Goal: Task Accomplishment & Management: Manage account settings

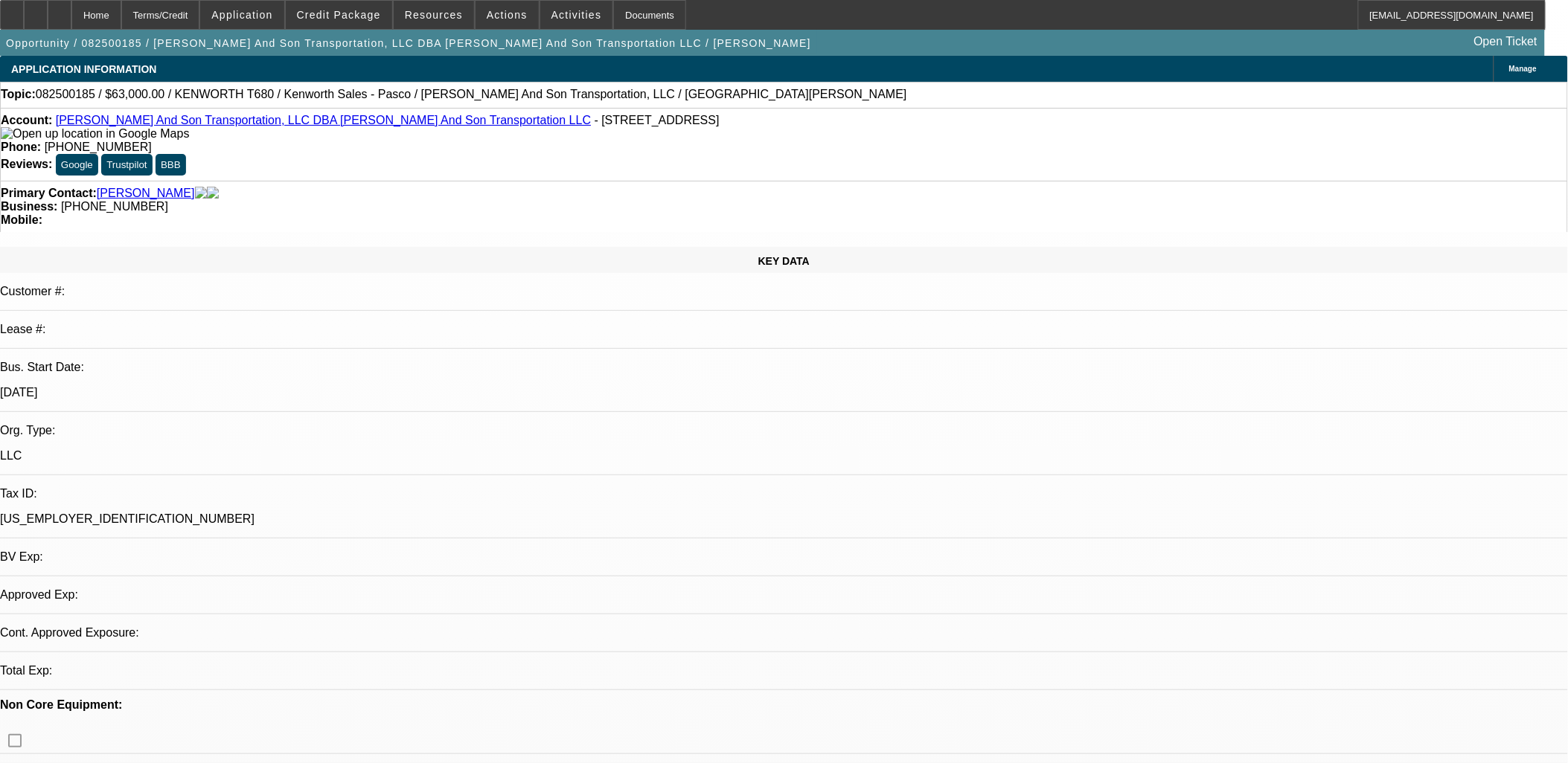
select select "0"
select select "2"
select select "0"
select select "6"
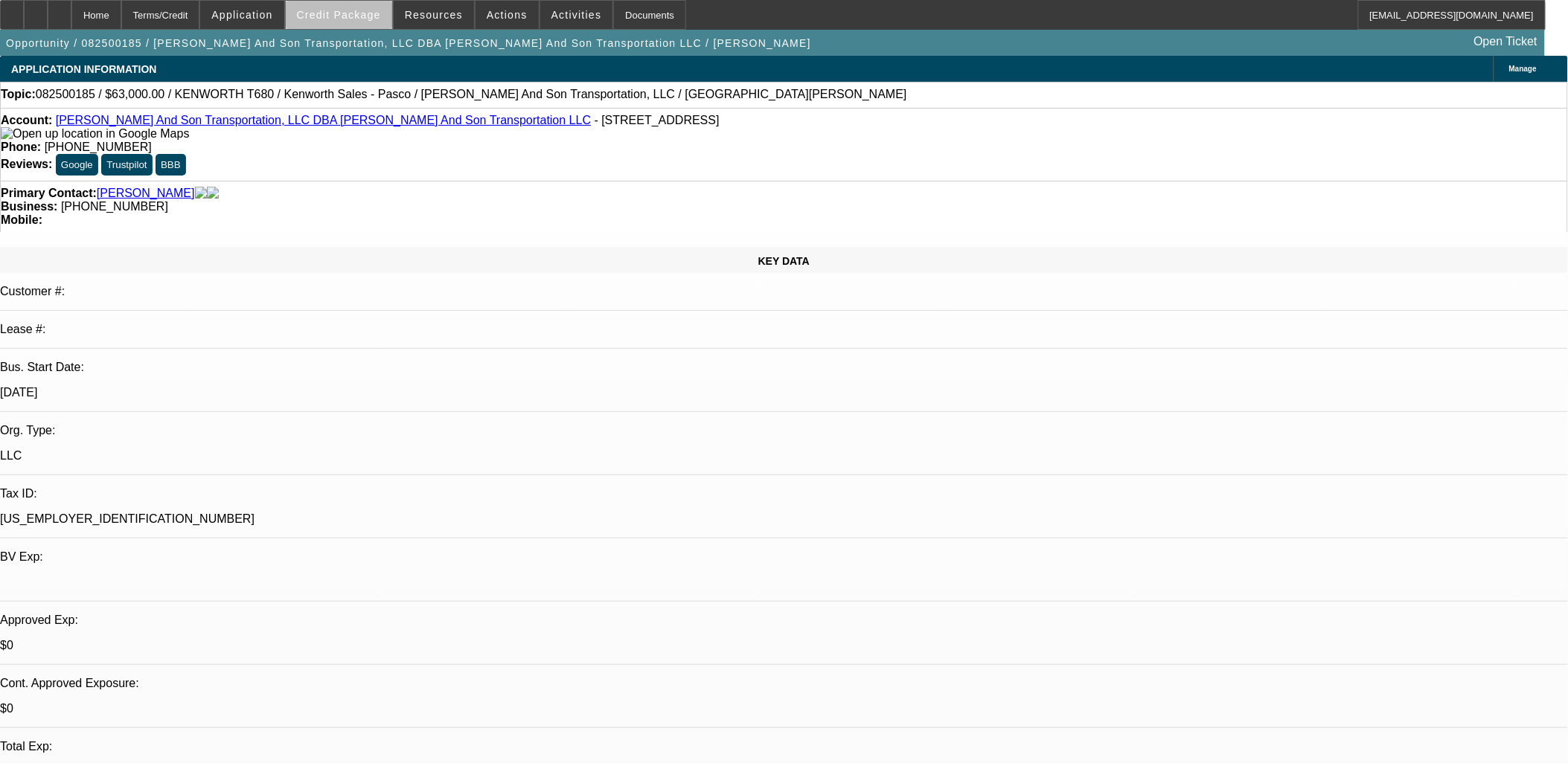
click at [373, 15] on span "Credit Package" at bounding box center [338, 14] width 84 height 12
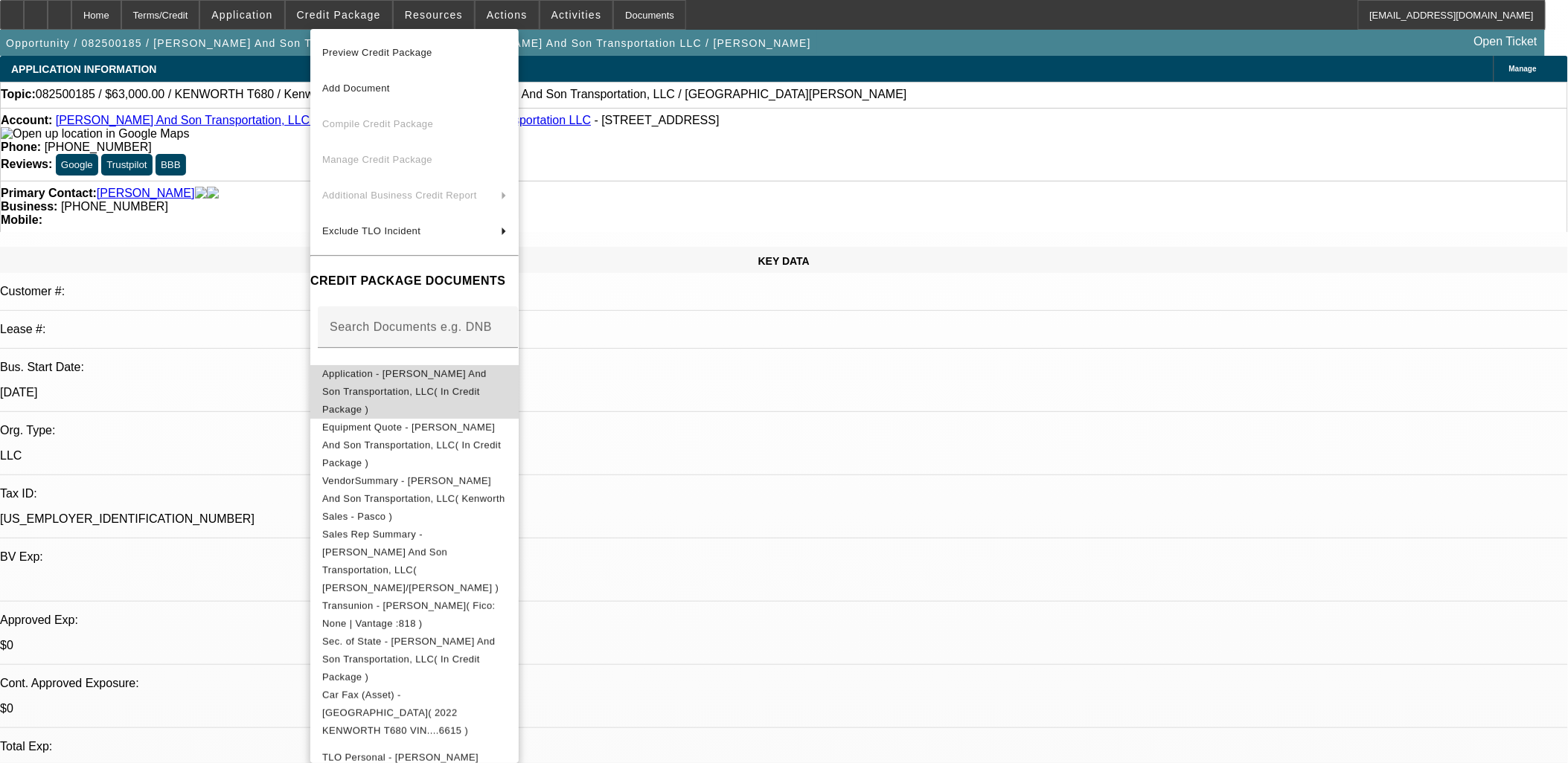
click at [392, 365] on button "Application - Foley And Son Transportation, LLC( In Credit Package )" at bounding box center [415, 391] width 209 height 54
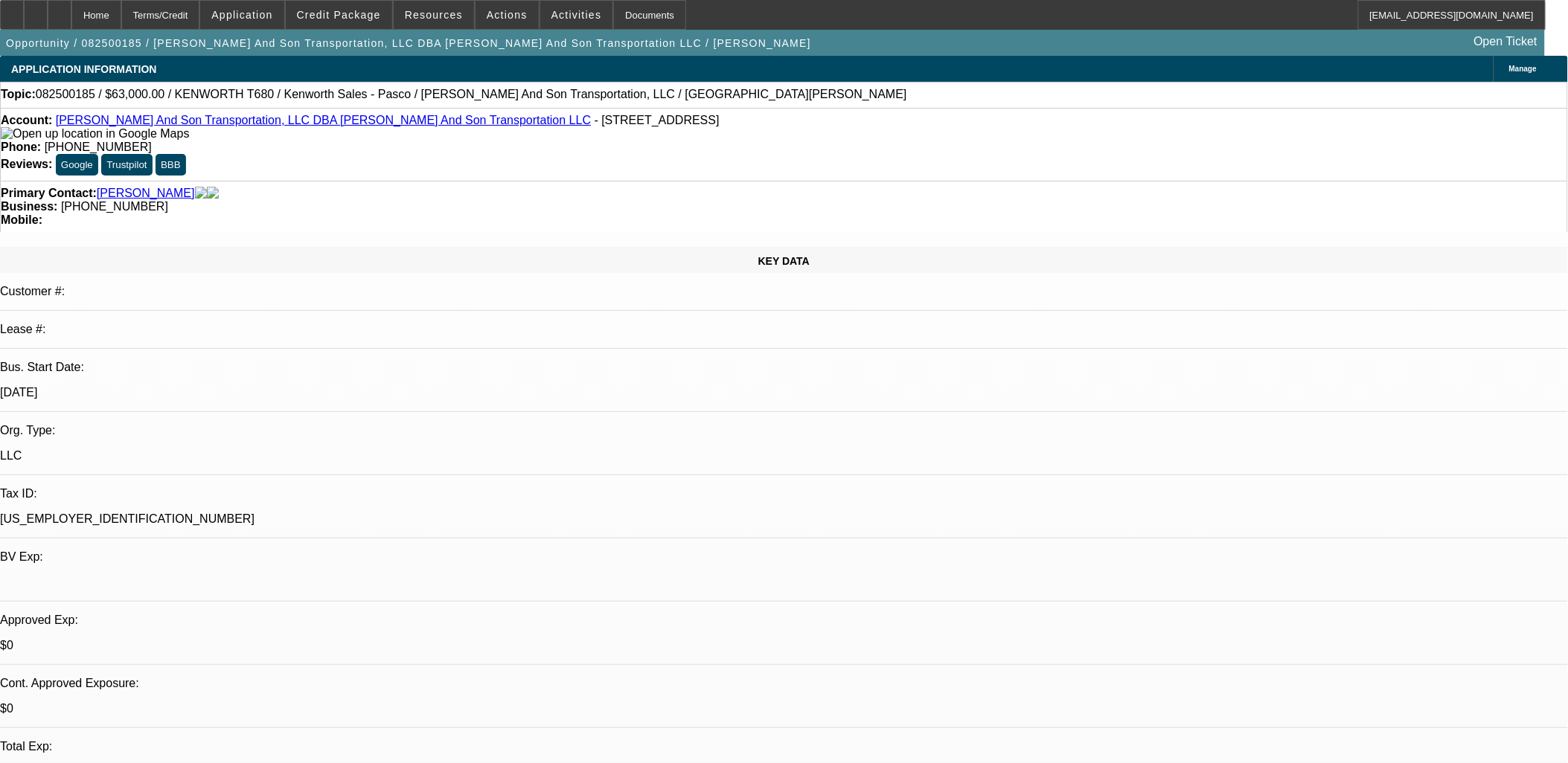
click at [223, 513] on p "83-2361331" at bounding box center [784, 519] width 1568 height 13
copy div "83-2361331"
click at [351, 13] on span "Credit Package" at bounding box center [338, 14] width 84 height 12
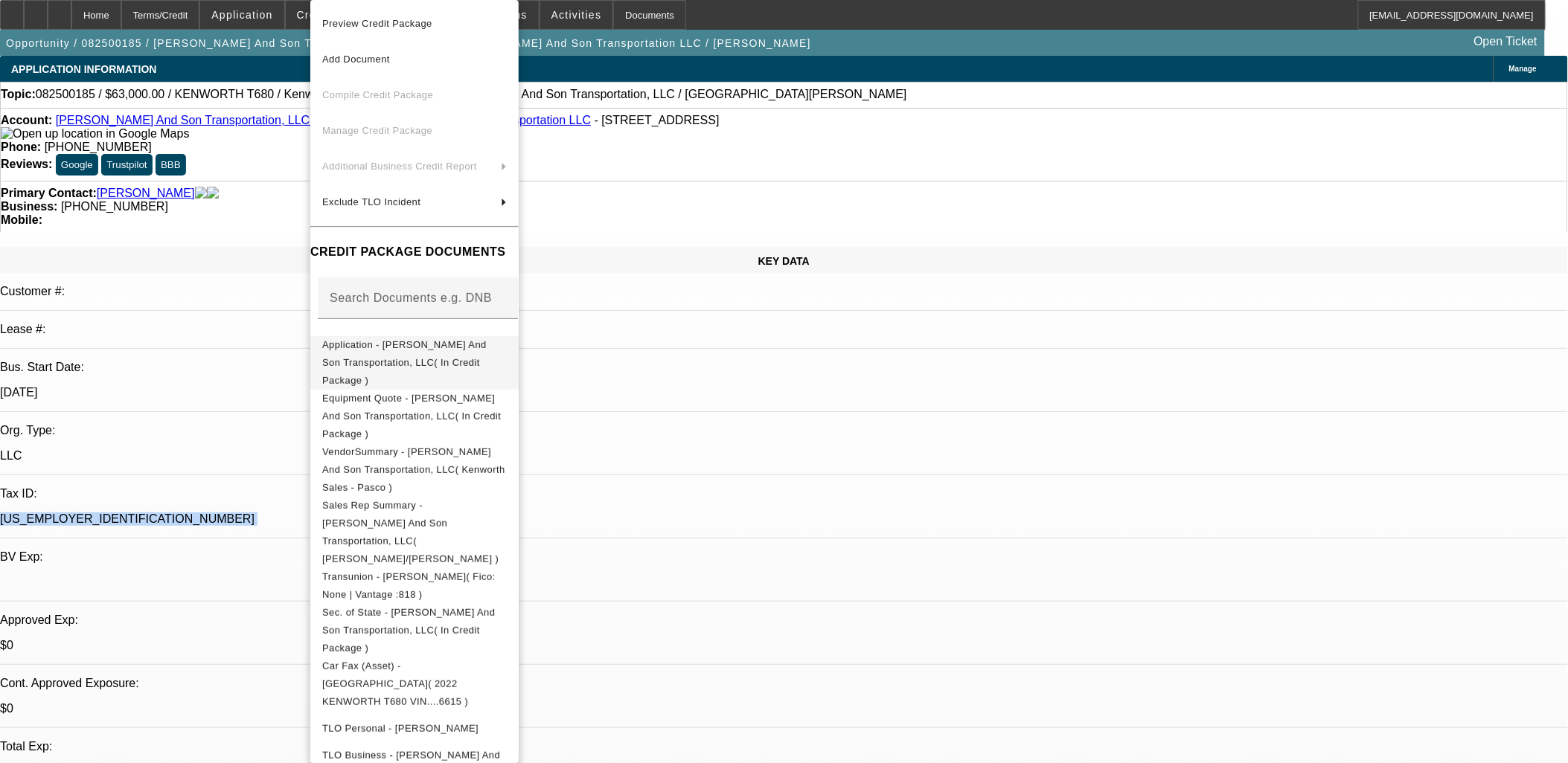
click at [383, 352] on span "Application - Foley And Son Transportation, LLC( In Credit Package )" at bounding box center [404, 363] width 165 height 47
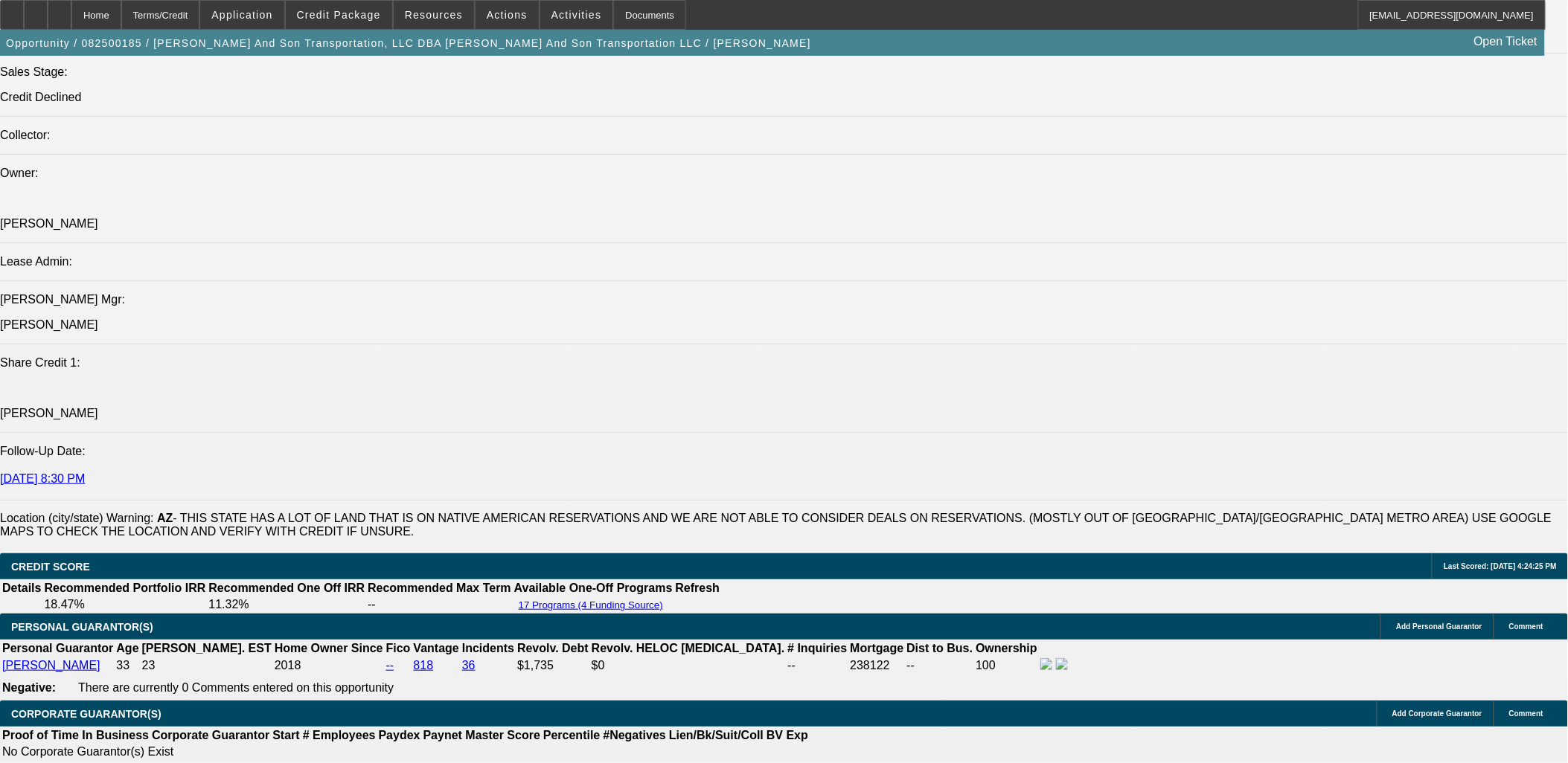
scroll to position [1984, 0]
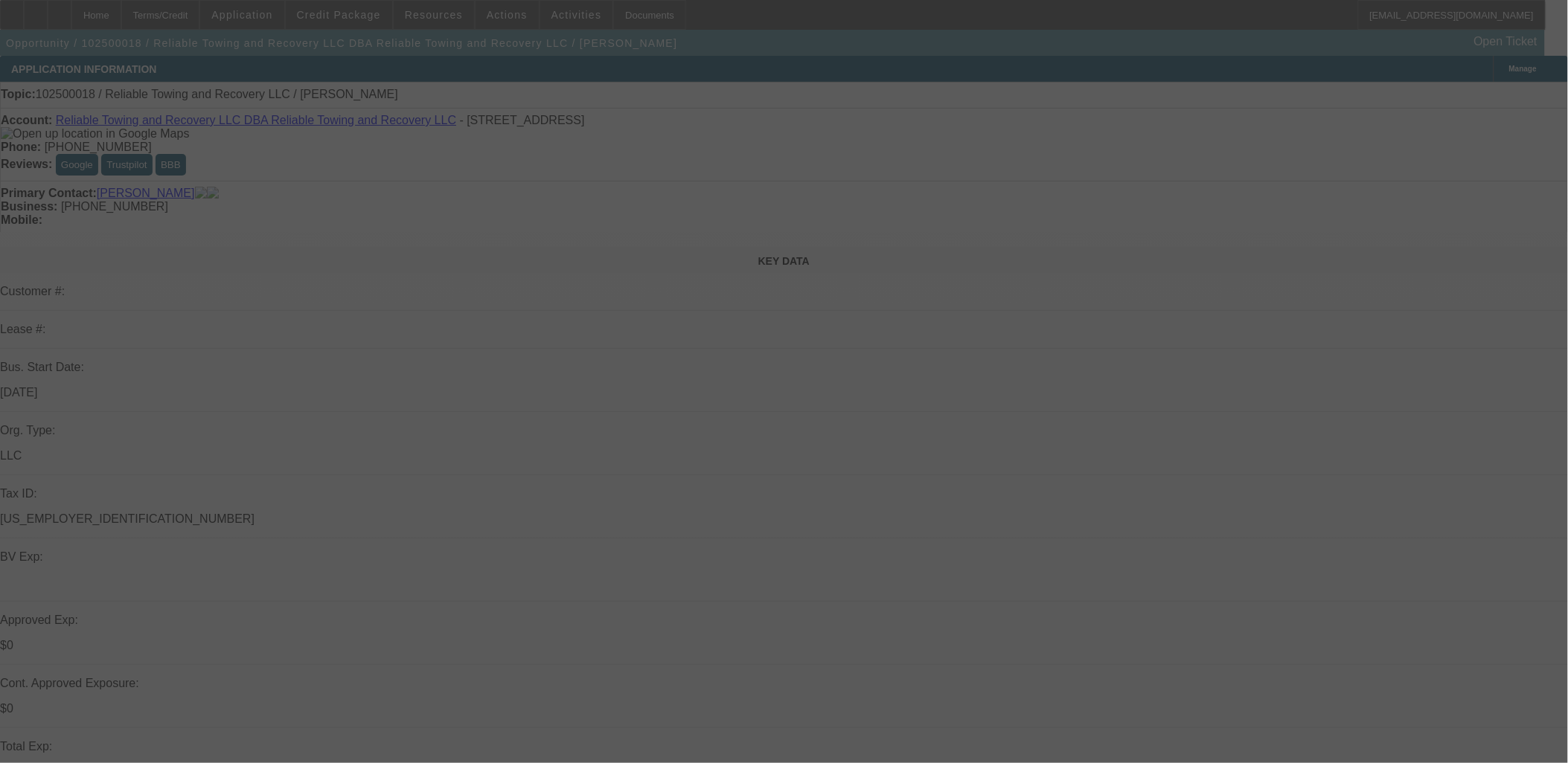
select select "0"
select select "2"
select select "0.1"
select select "4"
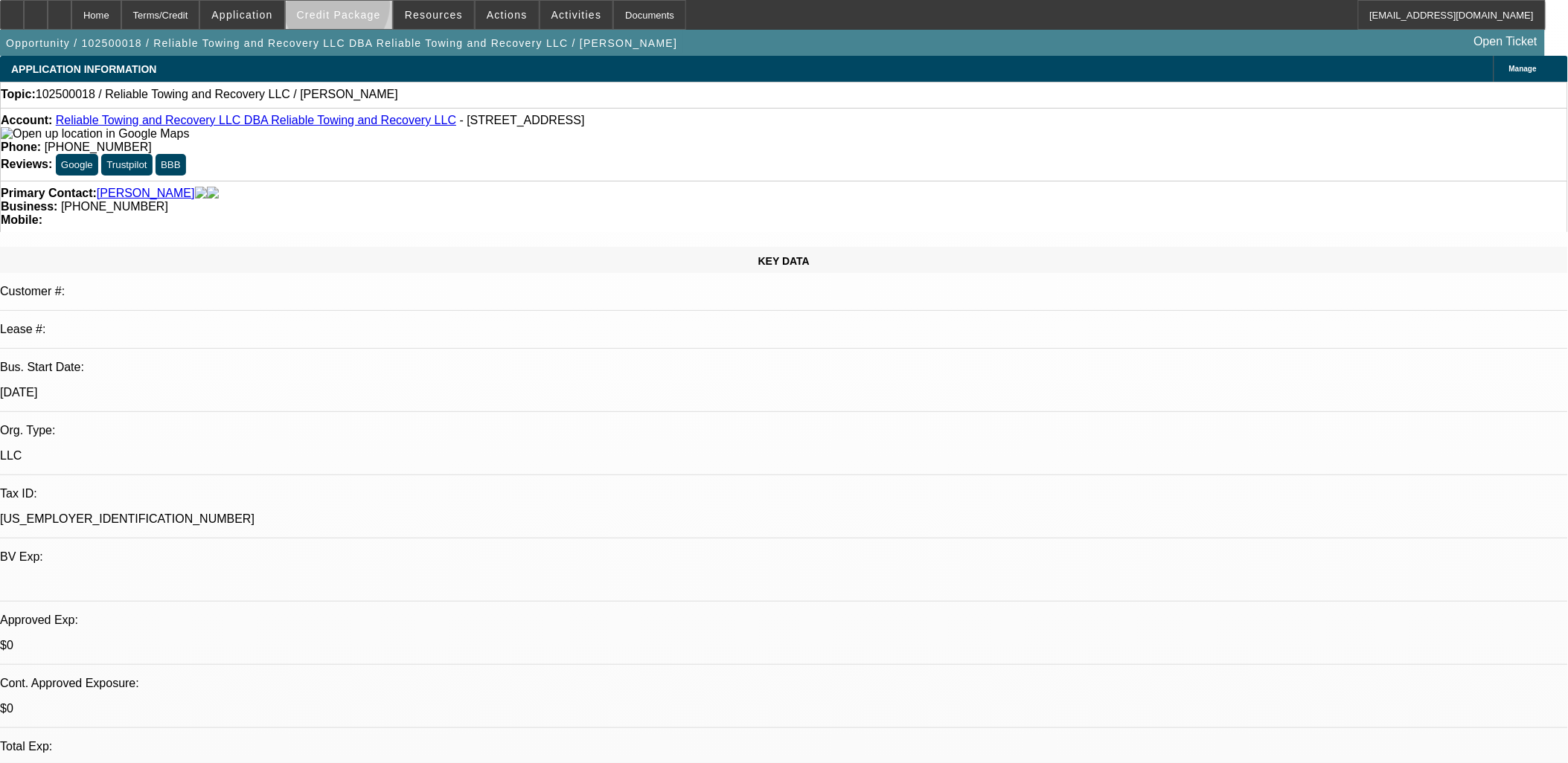
click at [361, 7] on span at bounding box center [339, 15] width 106 height 36
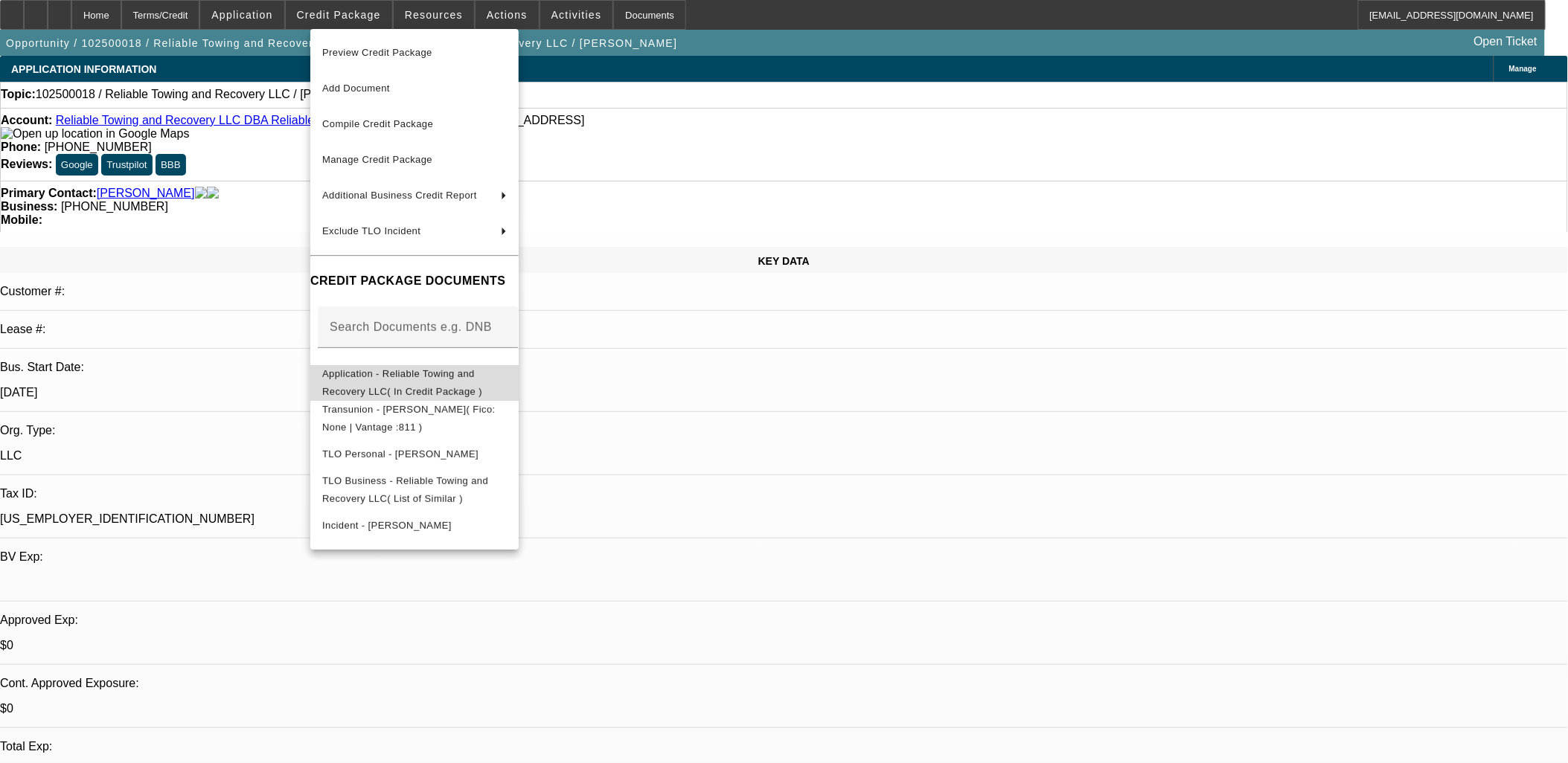
click at [454, 388] on button "Application - Reliable Towing and Recovery LLC( In Credit Package )" at bounding box center [415, 382] width 209 height 36
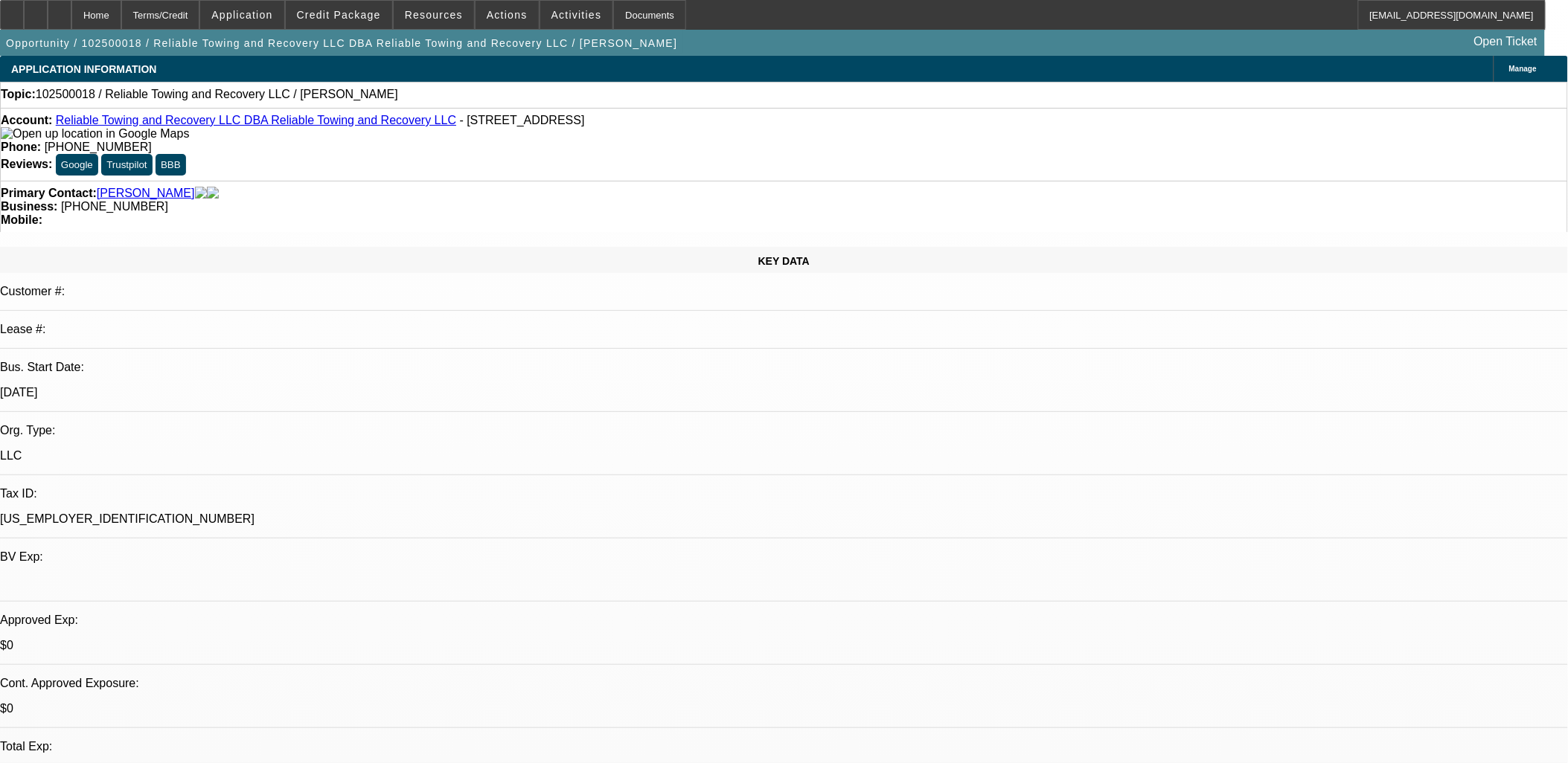
click at [127, 124] on link "Reliable Towing and Recovery LLC DBA Reliable Towing and Recovery LLC" at bounding box center [256, 121] width 401 height 13
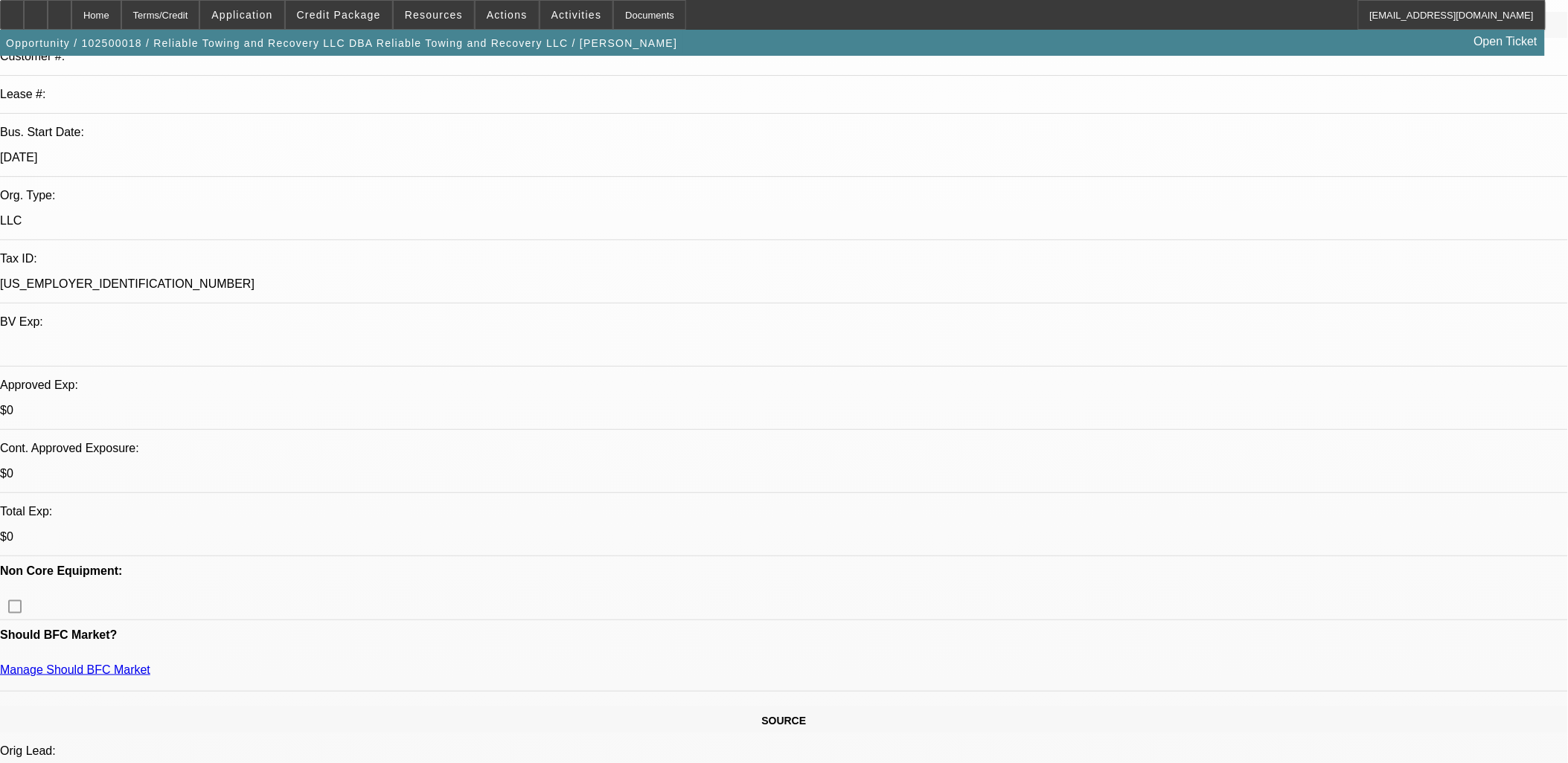
scroll to position [247, 0]
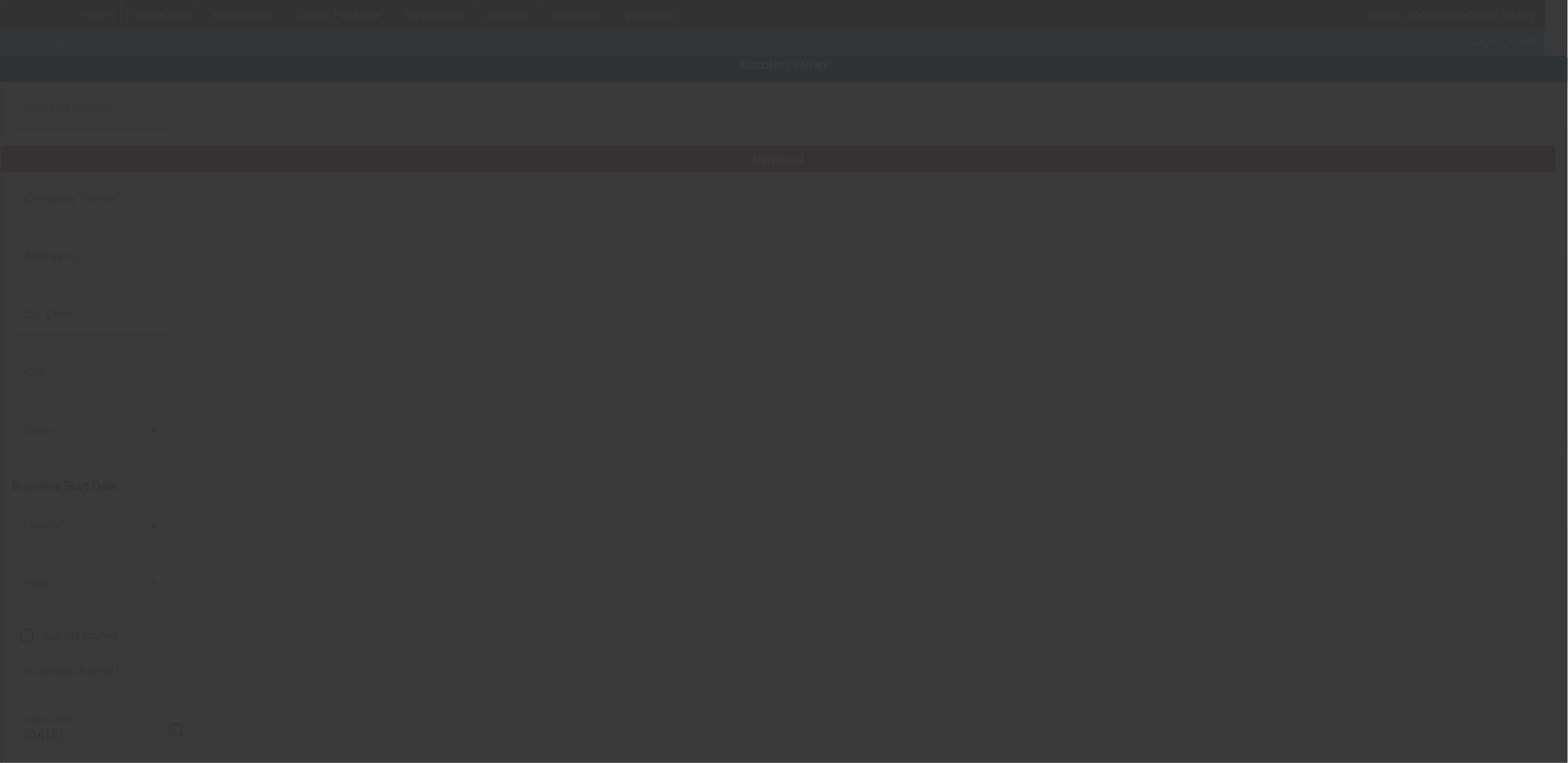
type input "Reliable Towing and Recovery LLC"
type input "[STREET_ADDRESS]"
type input "65802"
type input "[GEOGRAPHIC_DATA]"
type input "[PHONE_NUMBER]"
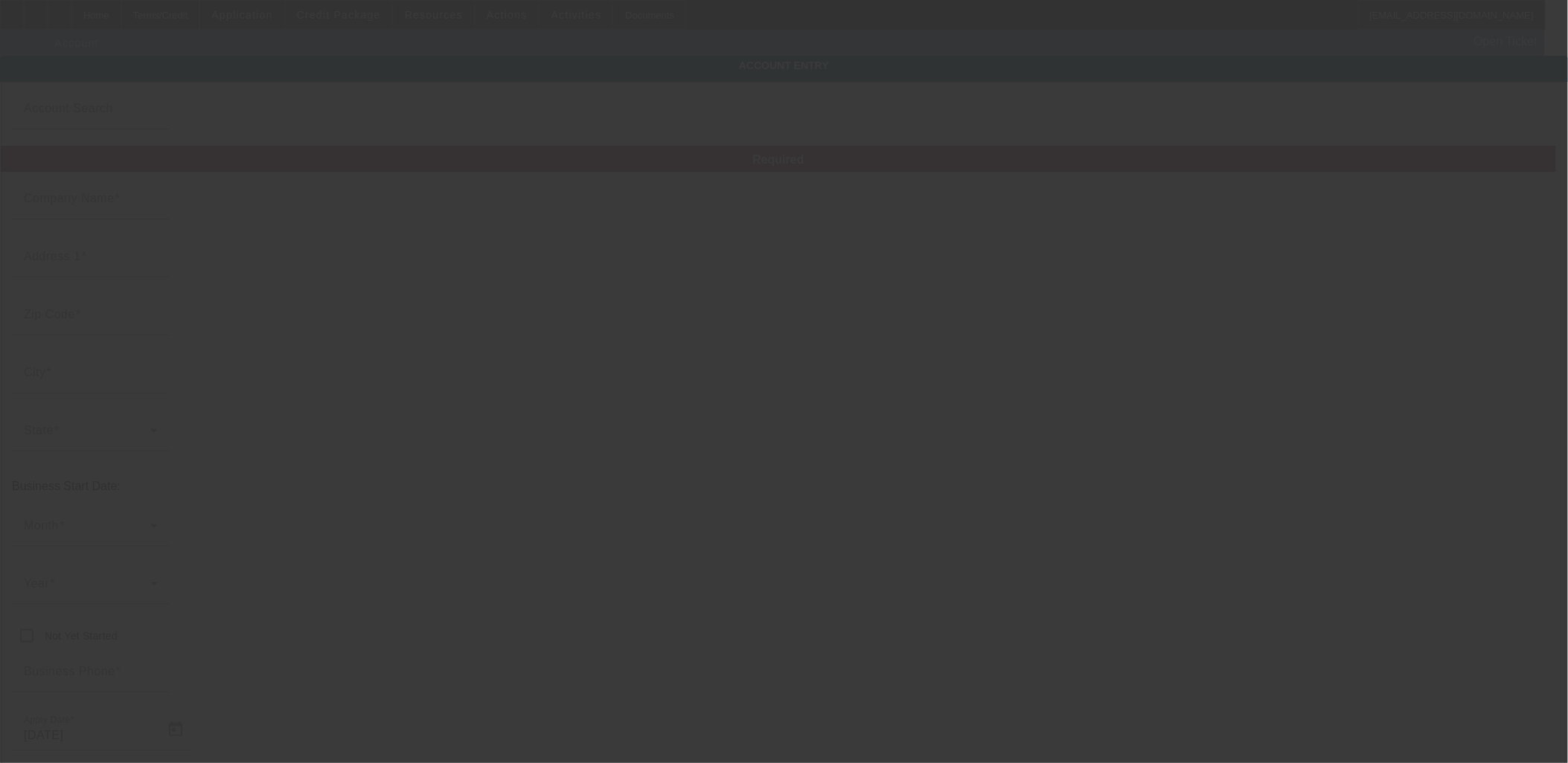
type input "Reliable Towing and Recovery LLC"
type input "[EMAIL_ADDRESS][DOMAIN_NAME]"
type input "[US_EMPLOYER_IDENTIFICATION_NUMBER]"
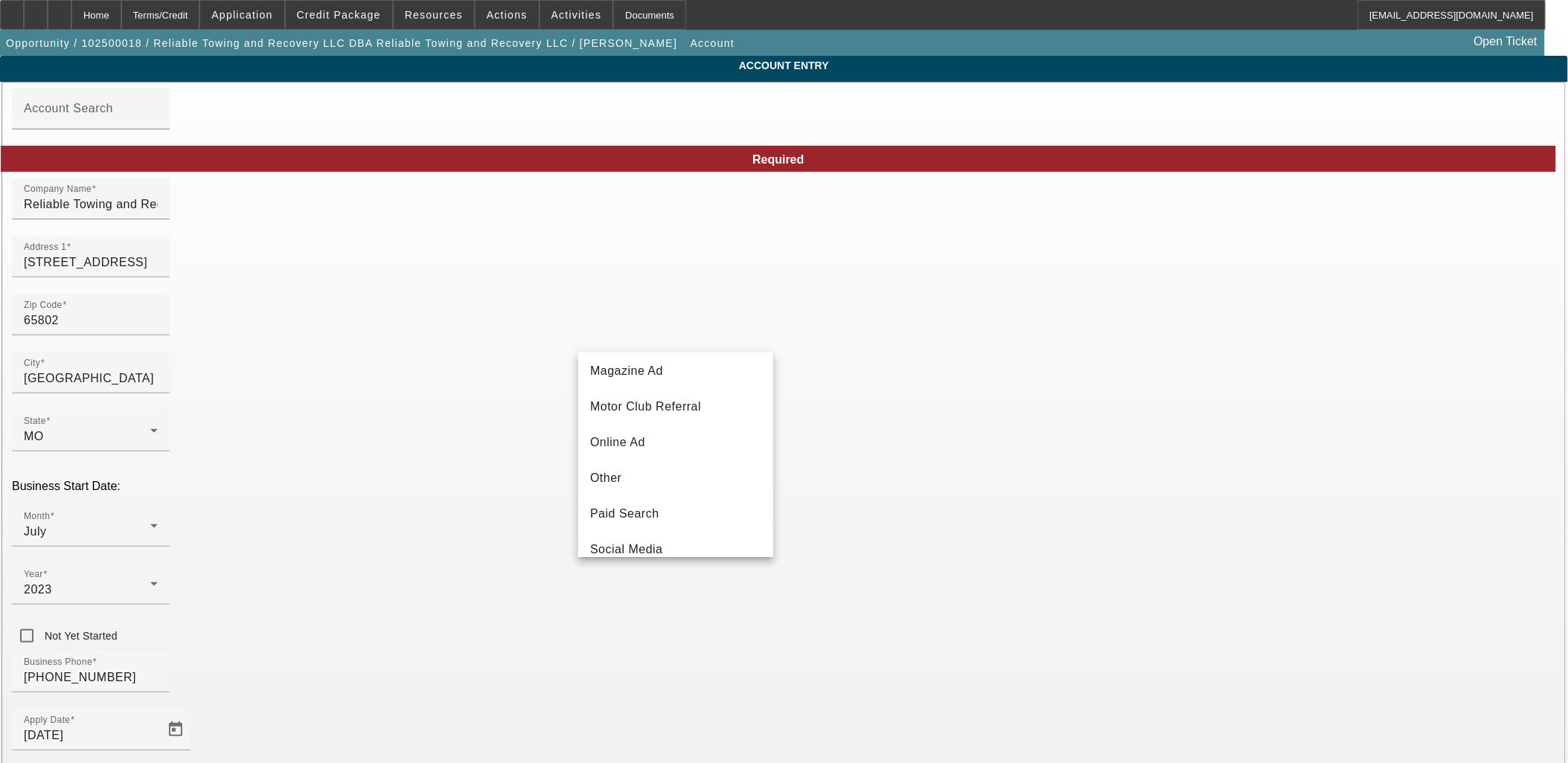
scroll to position [280, 0]
click at [655, 422] on span "Internet Search" at bounding box center [634, 418] width 87 height 18
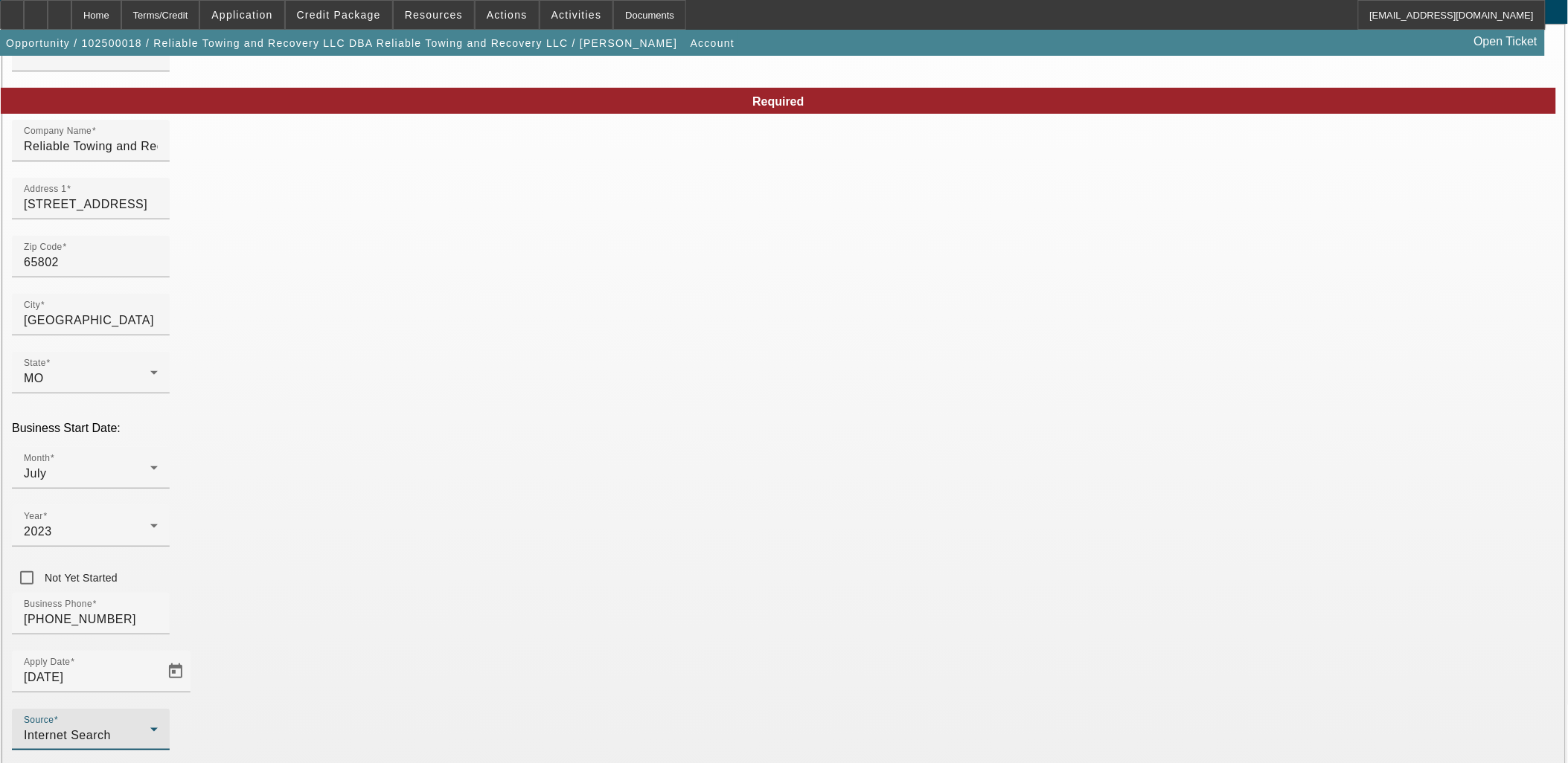
scroll to position [110, 0]
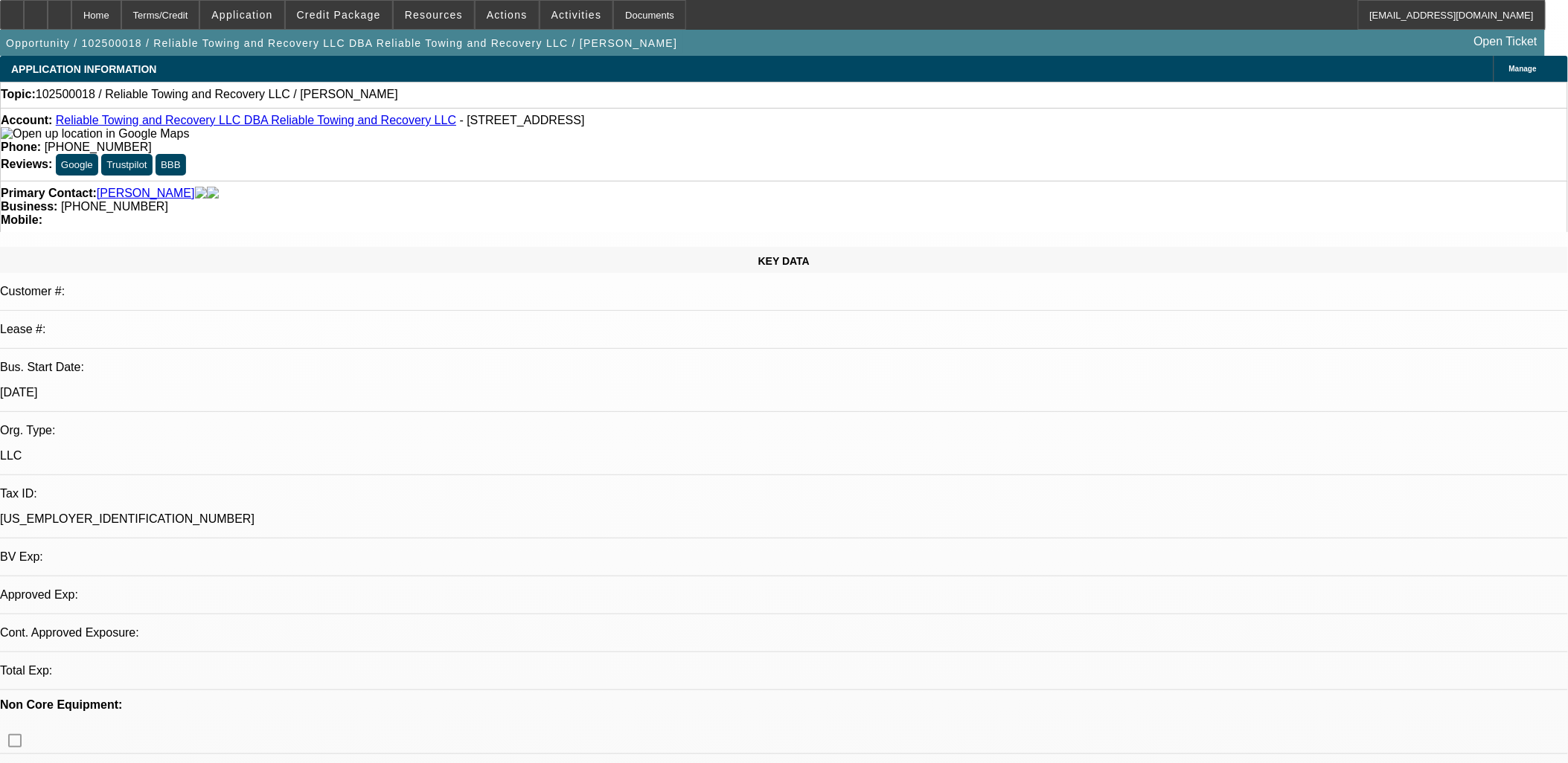
select select "0"
select select "2"
select select "0.1"
select select "4"
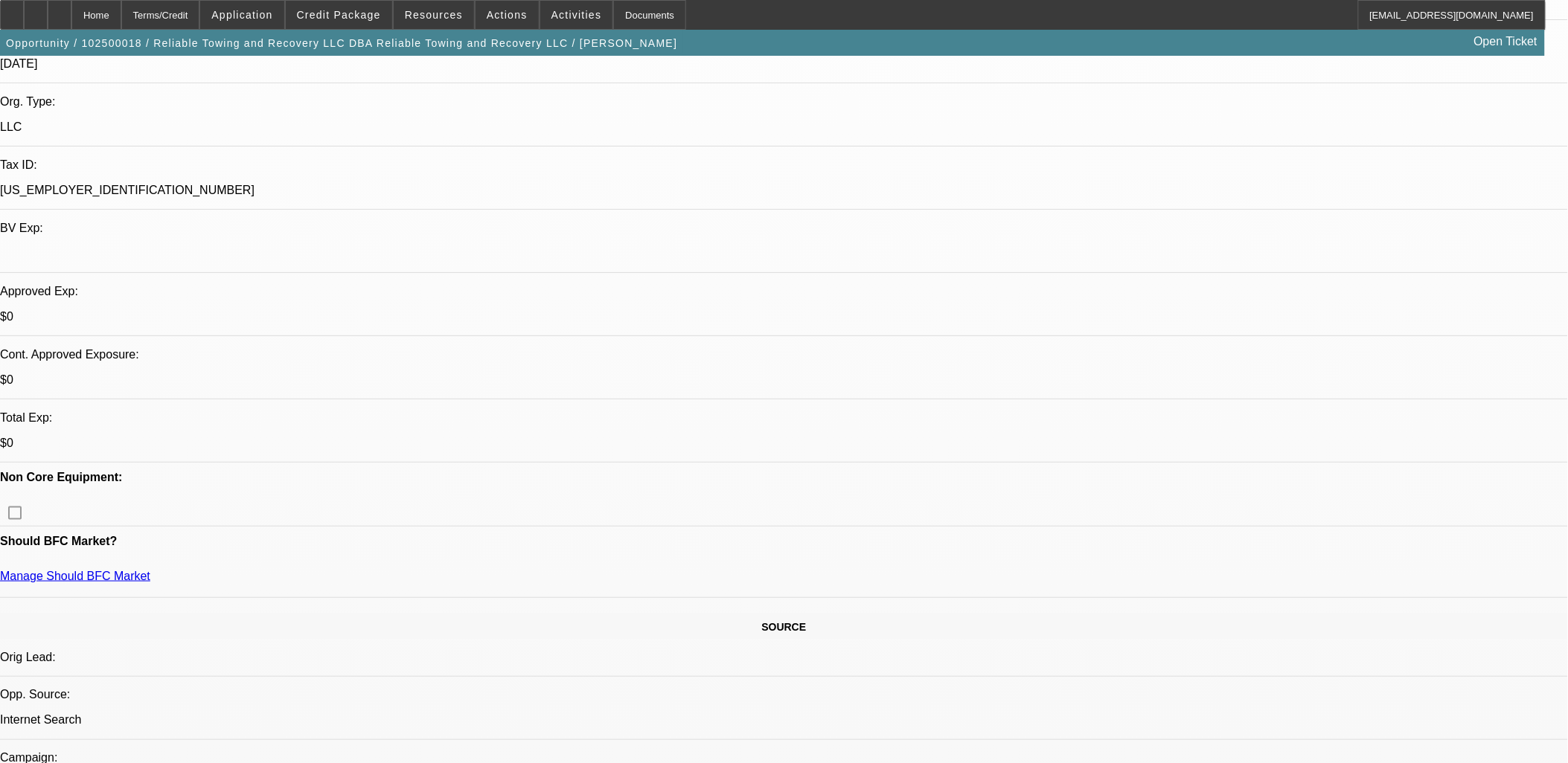
scroll to position [330, 0]
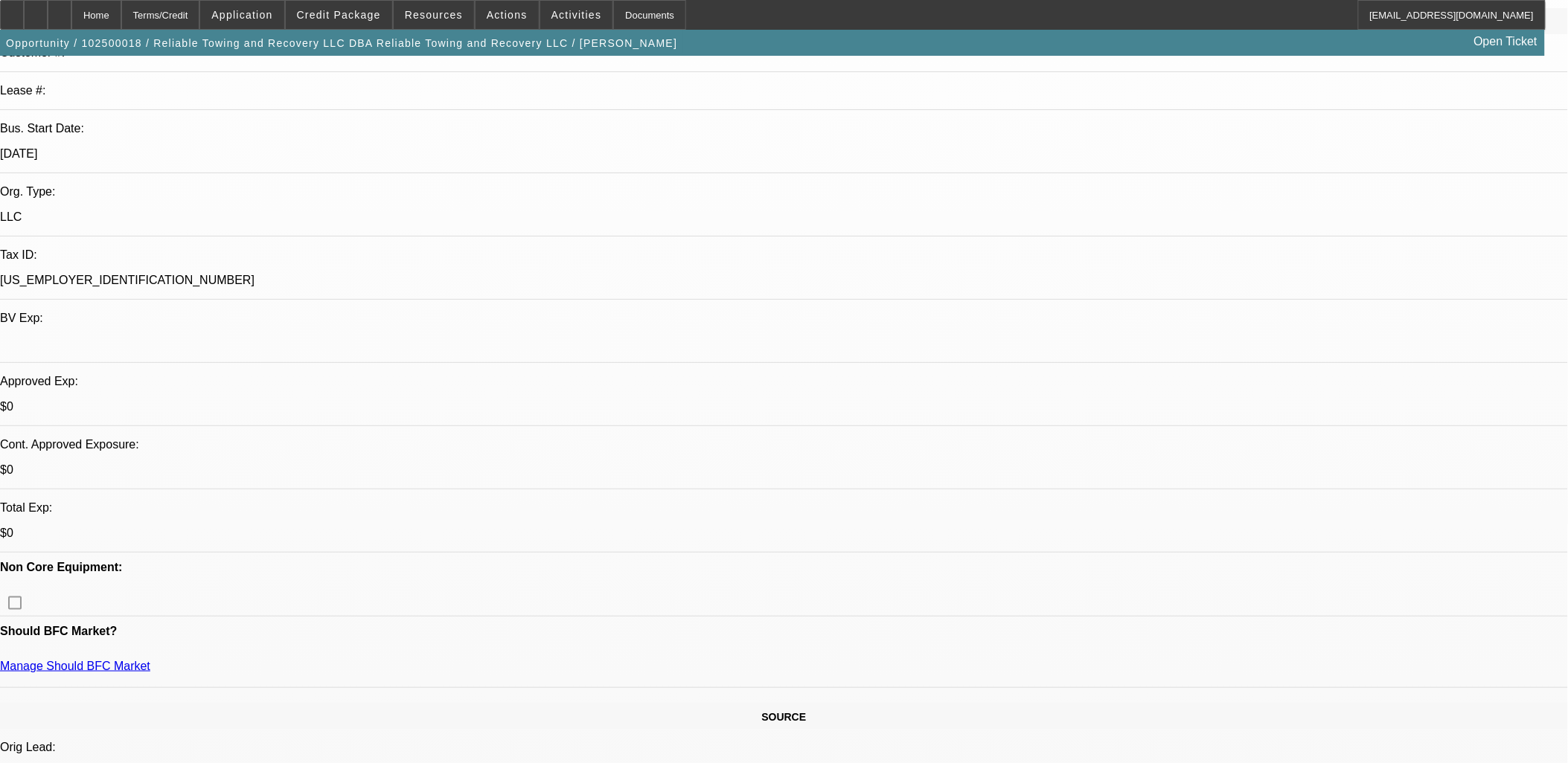
scroll to position [247, 0]
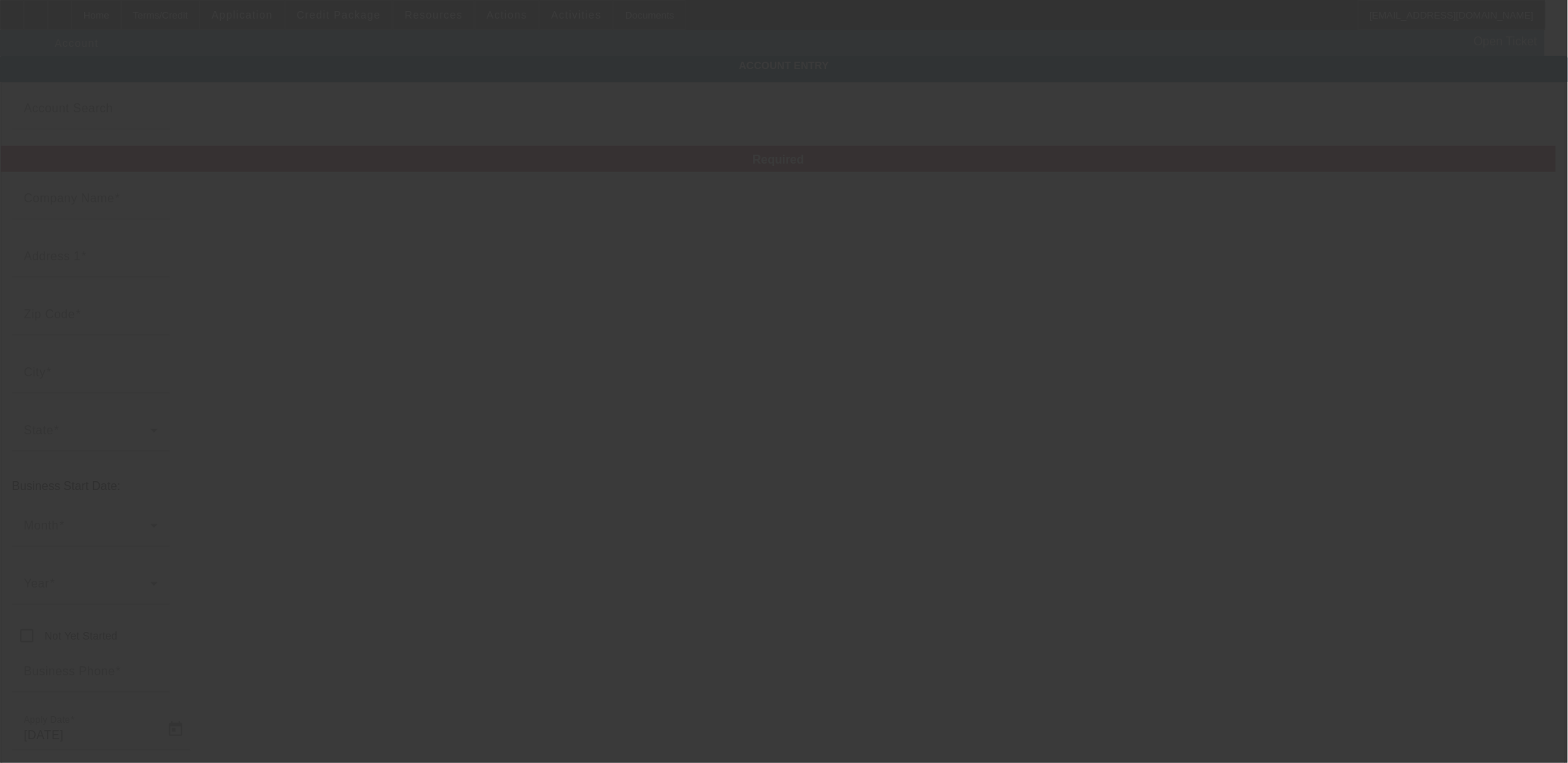
type input "Reliable Towing and Recovery LLC"
type input "[STREET_ADDRESS]"
type input "65802"
type input "[GEOGRAPHIC_DATA]"
type input "[PHONE_NUMBER]"
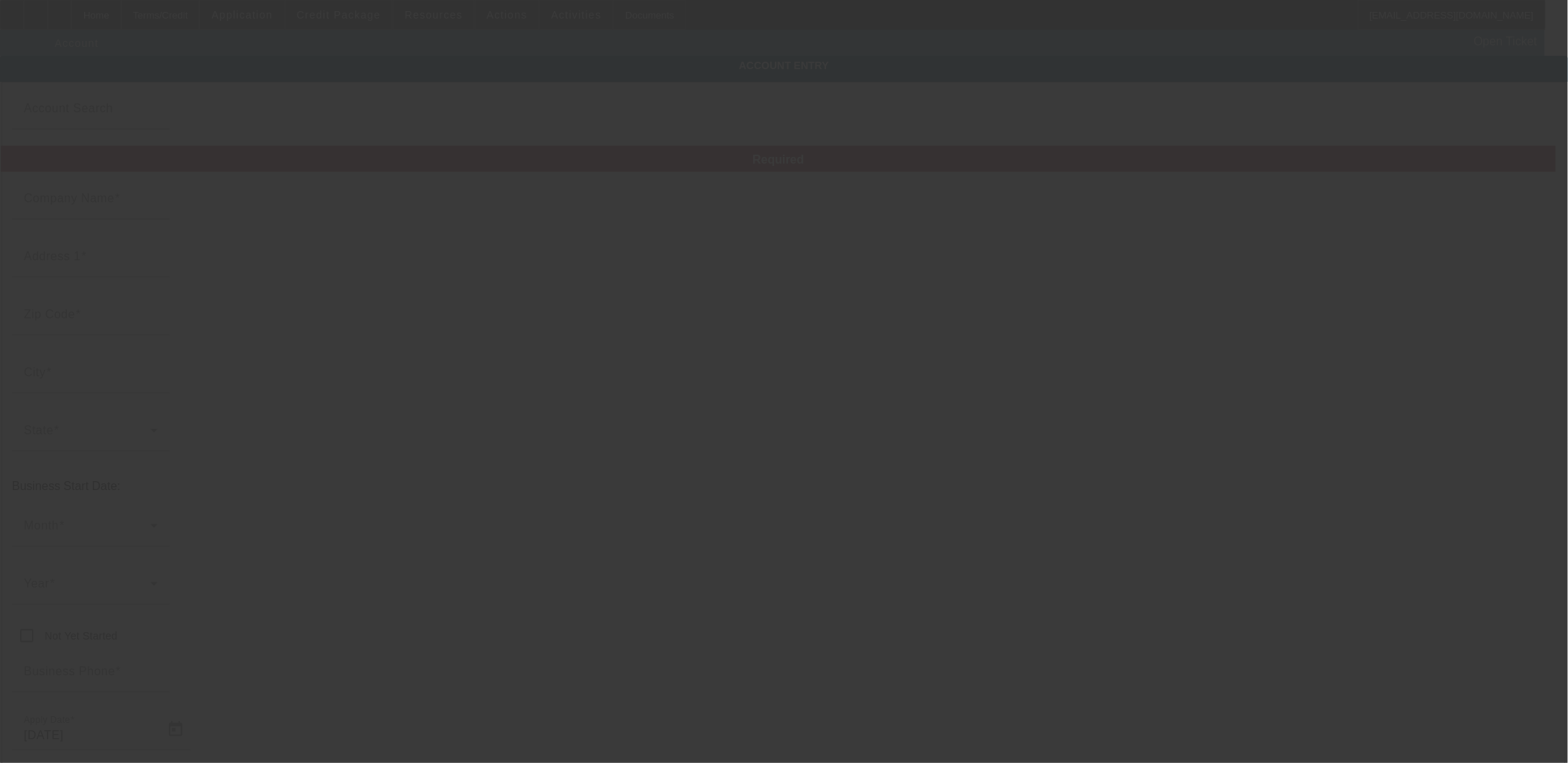
type input "Reliable Towing and Recovery LLC"
type input "[EMAIL_ADDRESS][DOMAIN_NAME]"
type input "[US_EMPLOYER_IDENTIFICATION_NUMBER]"
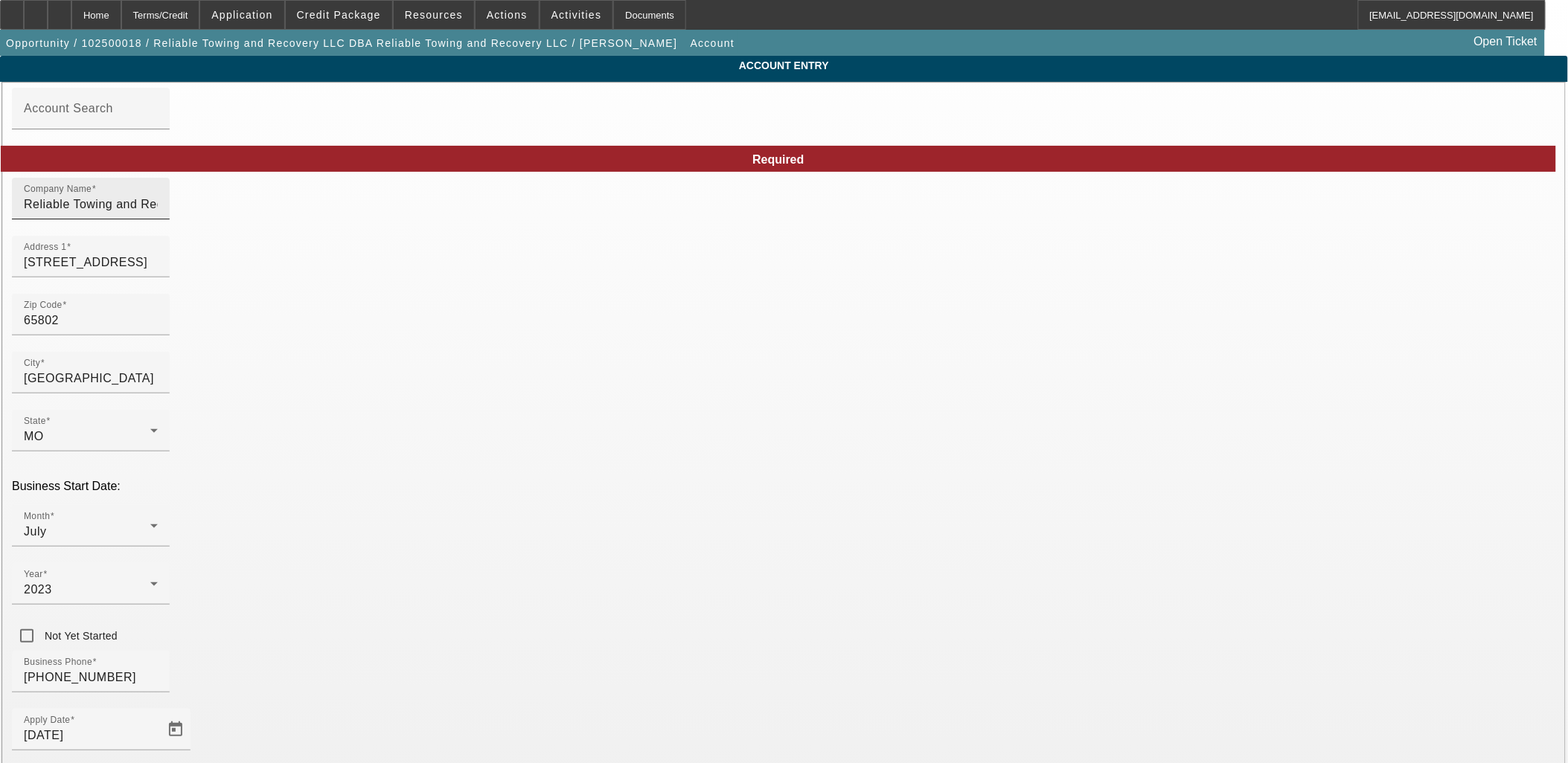
drag, startPoint x: 975, startPoint y: 207, endPoint x: 685, endPoint y: 202, distance: 290.0
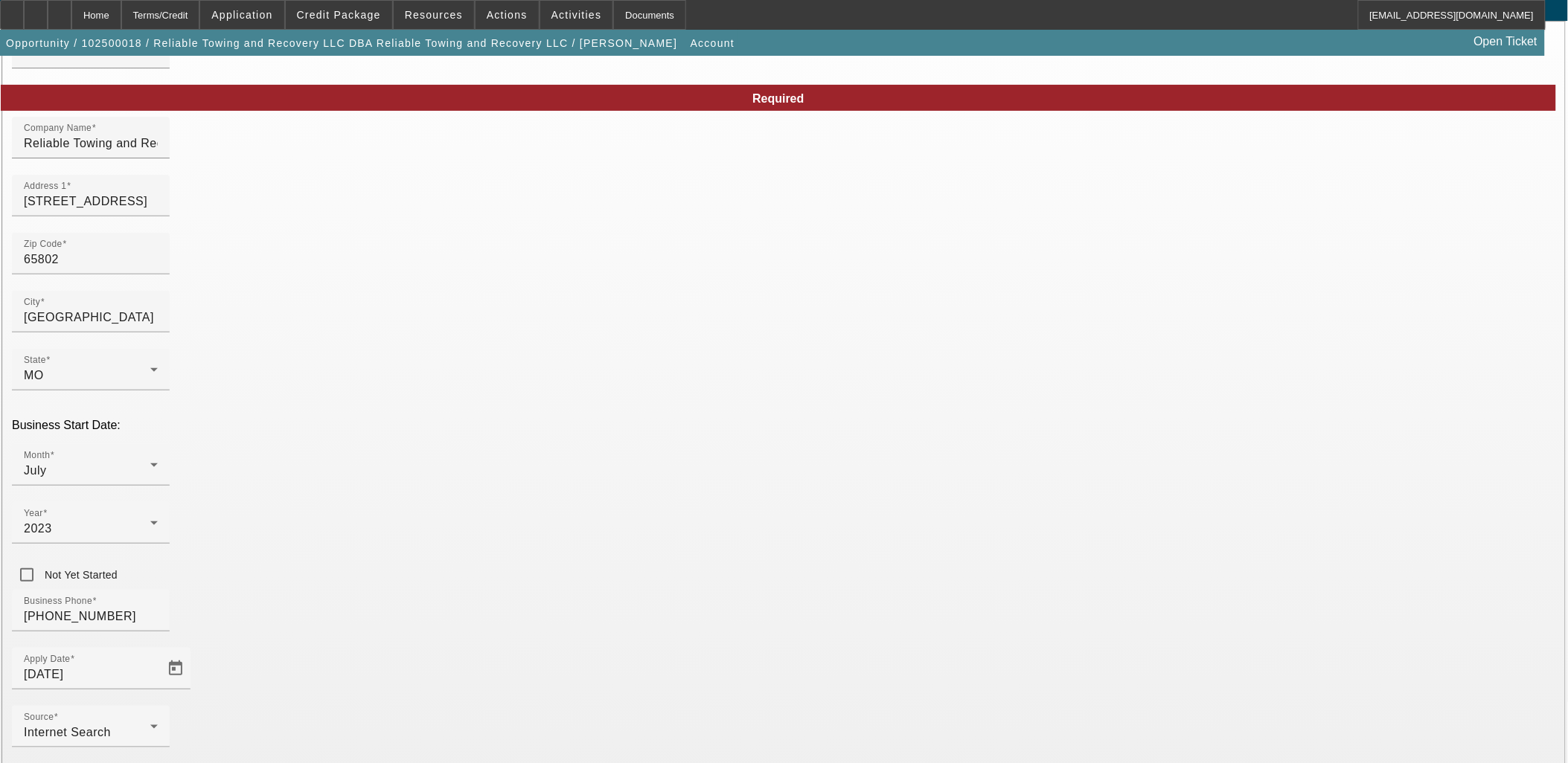
scroll to position [110, 0]
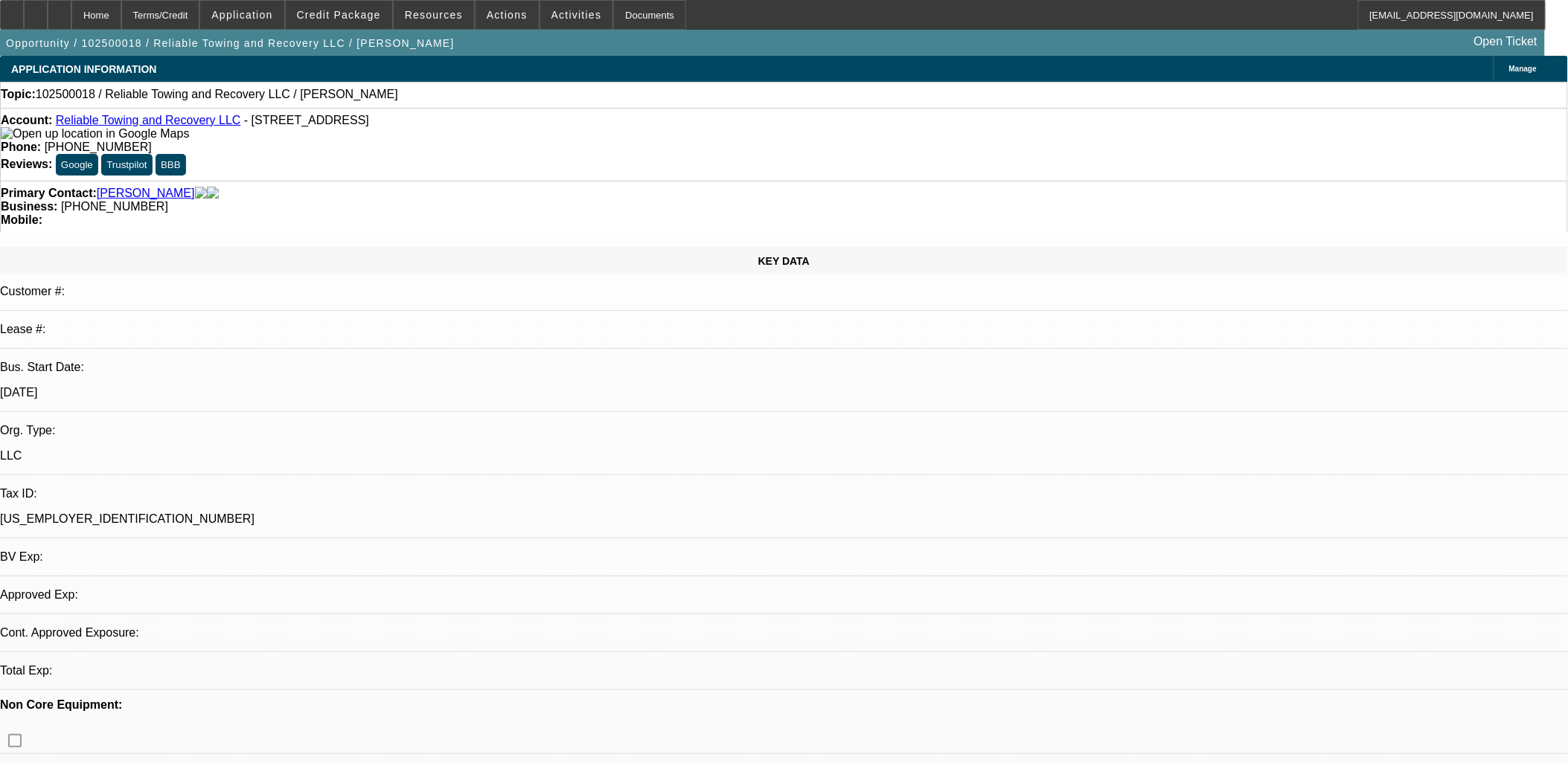
select select "0"
select select "2"
select select "0.1"
select select "4"
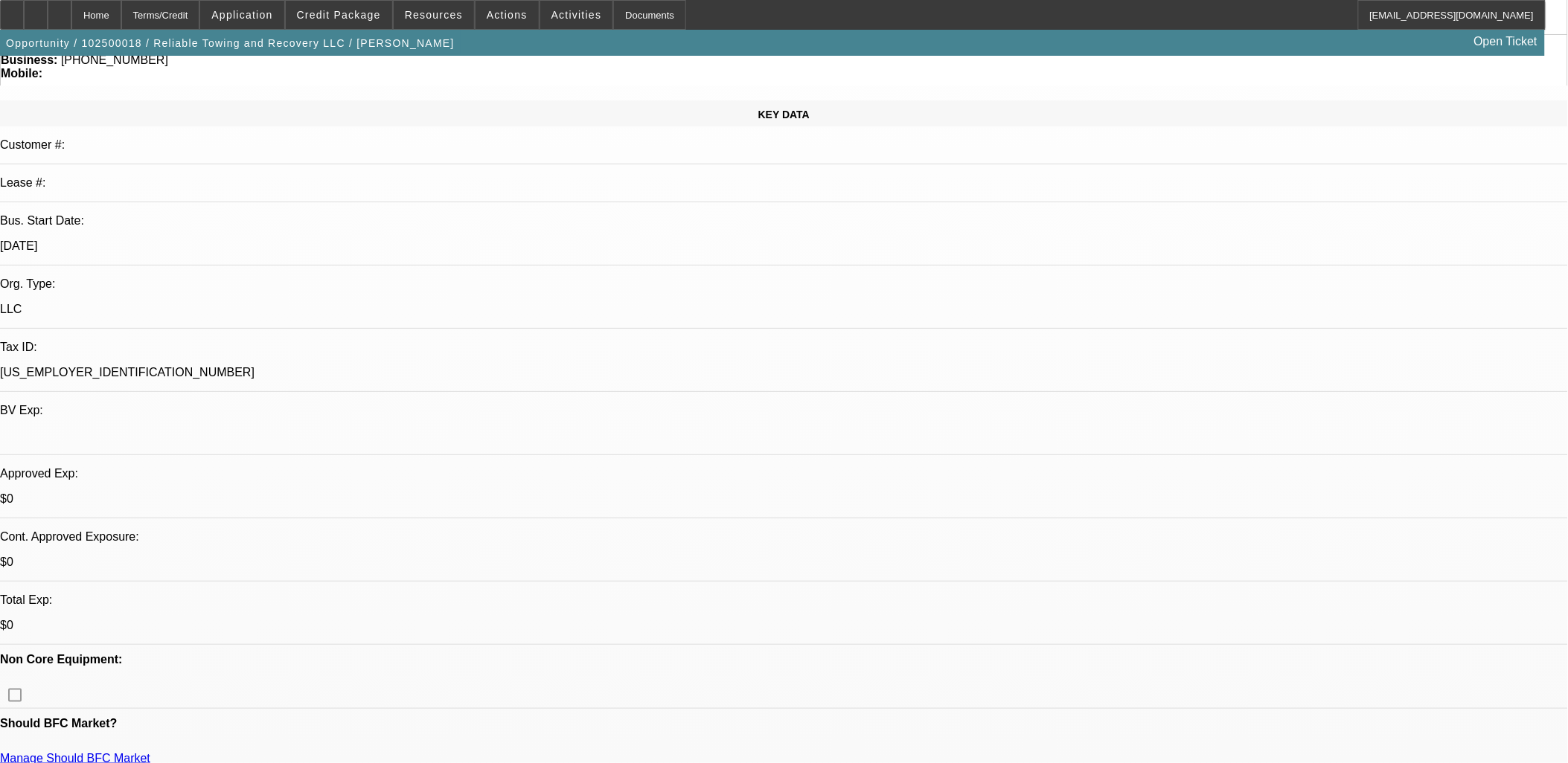
scroll to position [166, 0]
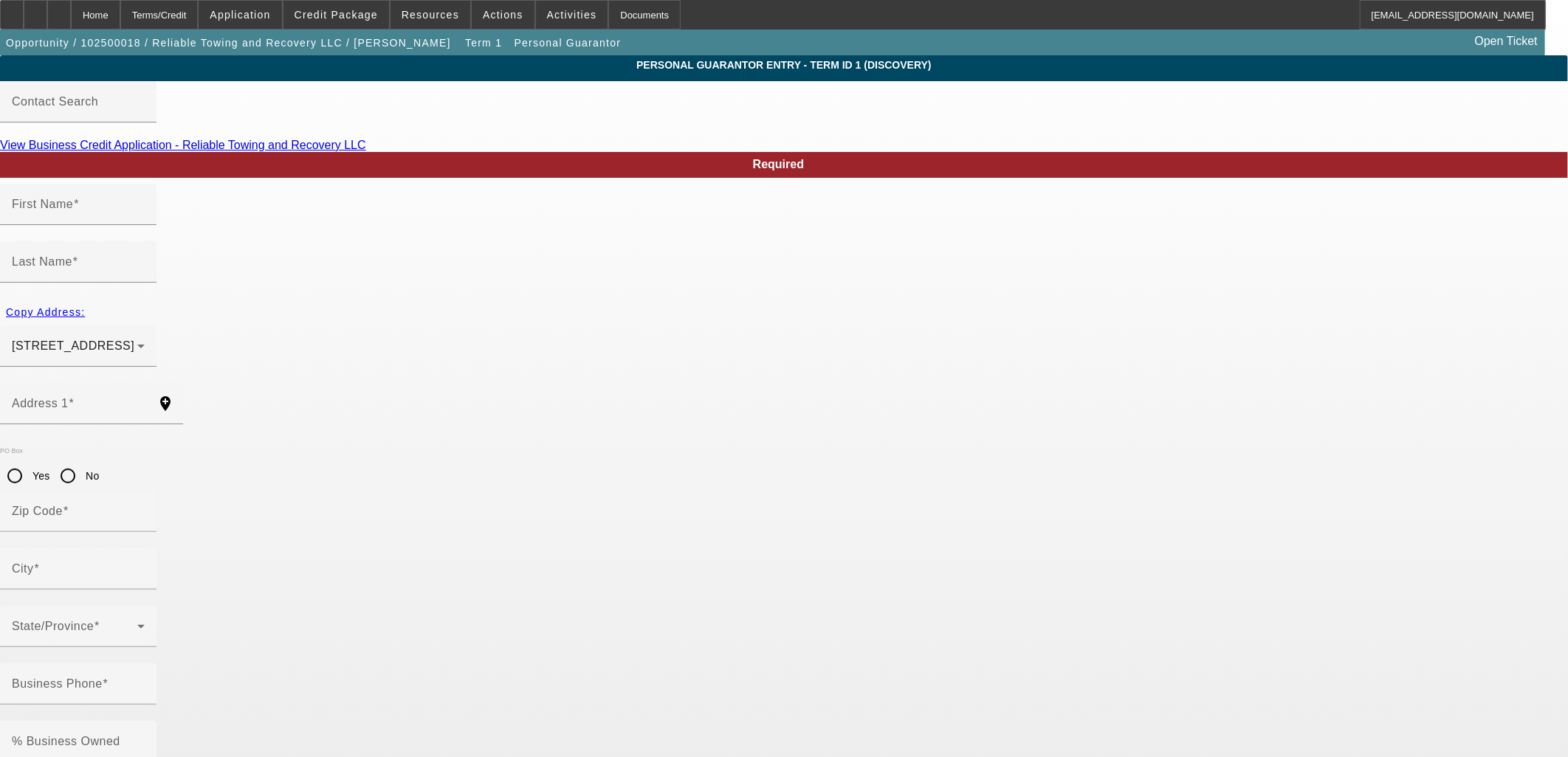
type input "[PERSON_NAME]"
type input "[STREET_ADDRESS]"
radio input "true"
type input "65802"
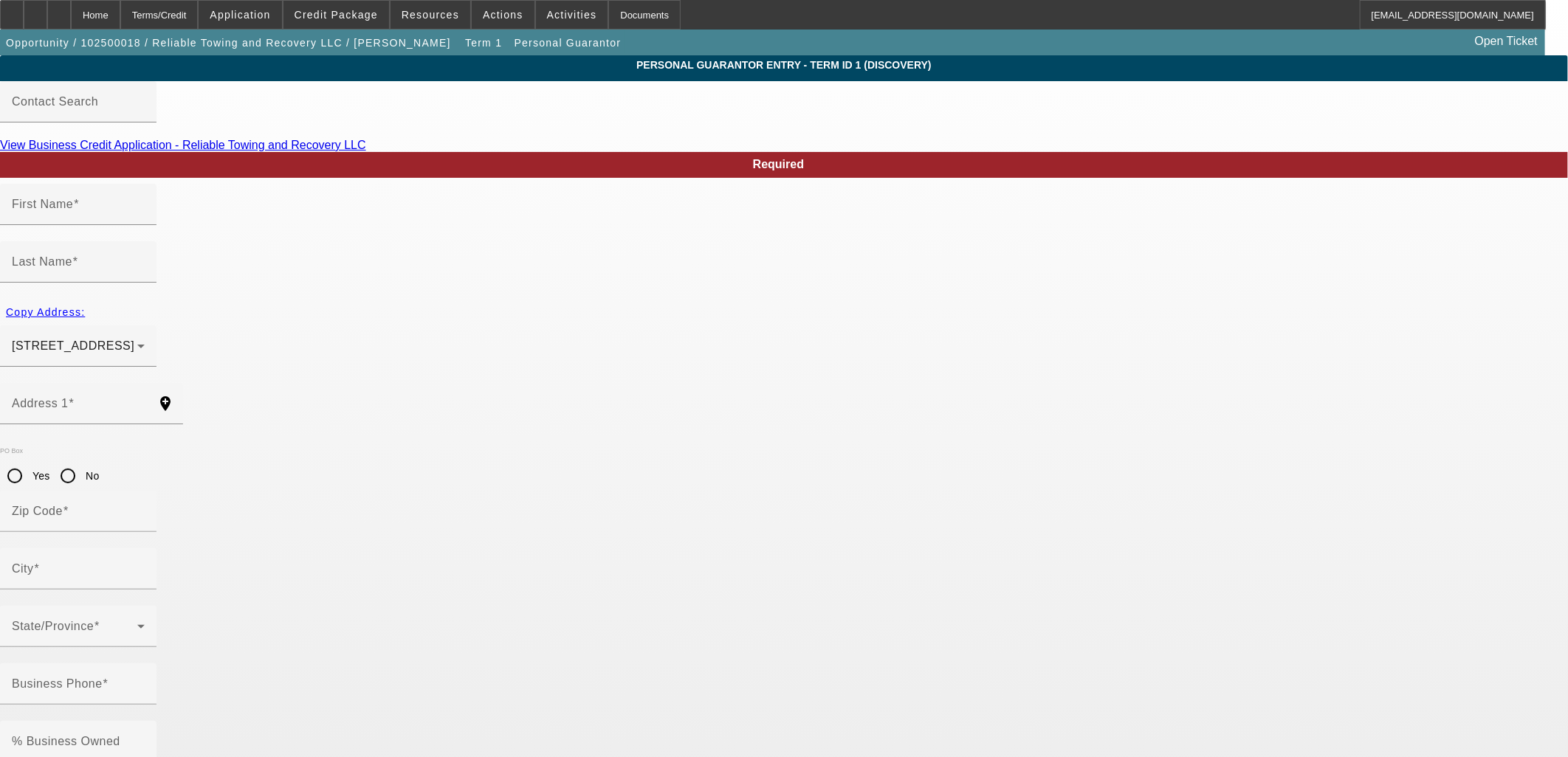
type input "[GEOGRAPHIC_DATA]"
type input "[PHONE_NUMBER]"
type input "100"
type input "514-98-2912"
type input "[EMAIL_ADDRESS][DOMAIN_NAME]"
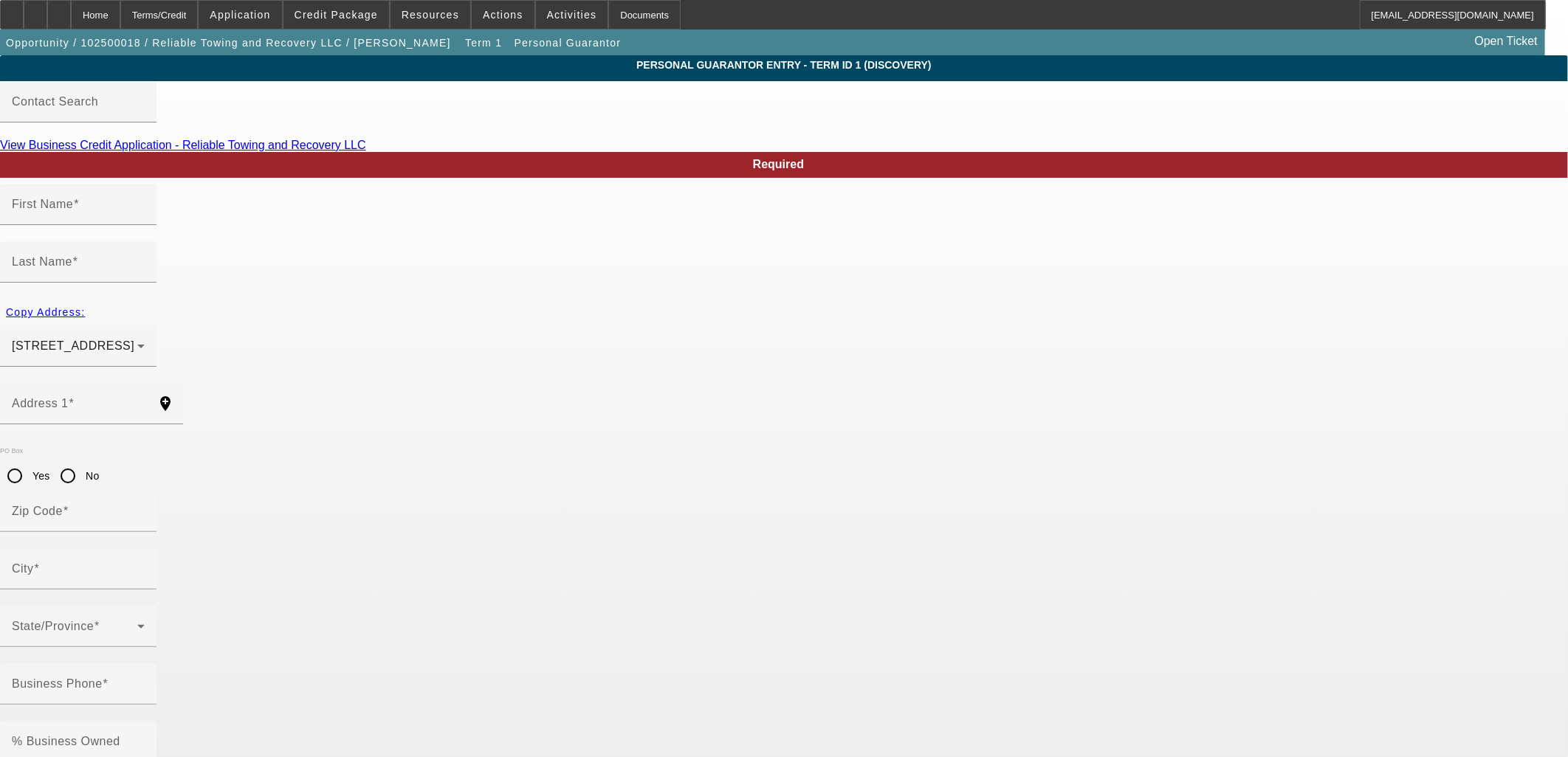
type input "[PHONE_NUMBER]"
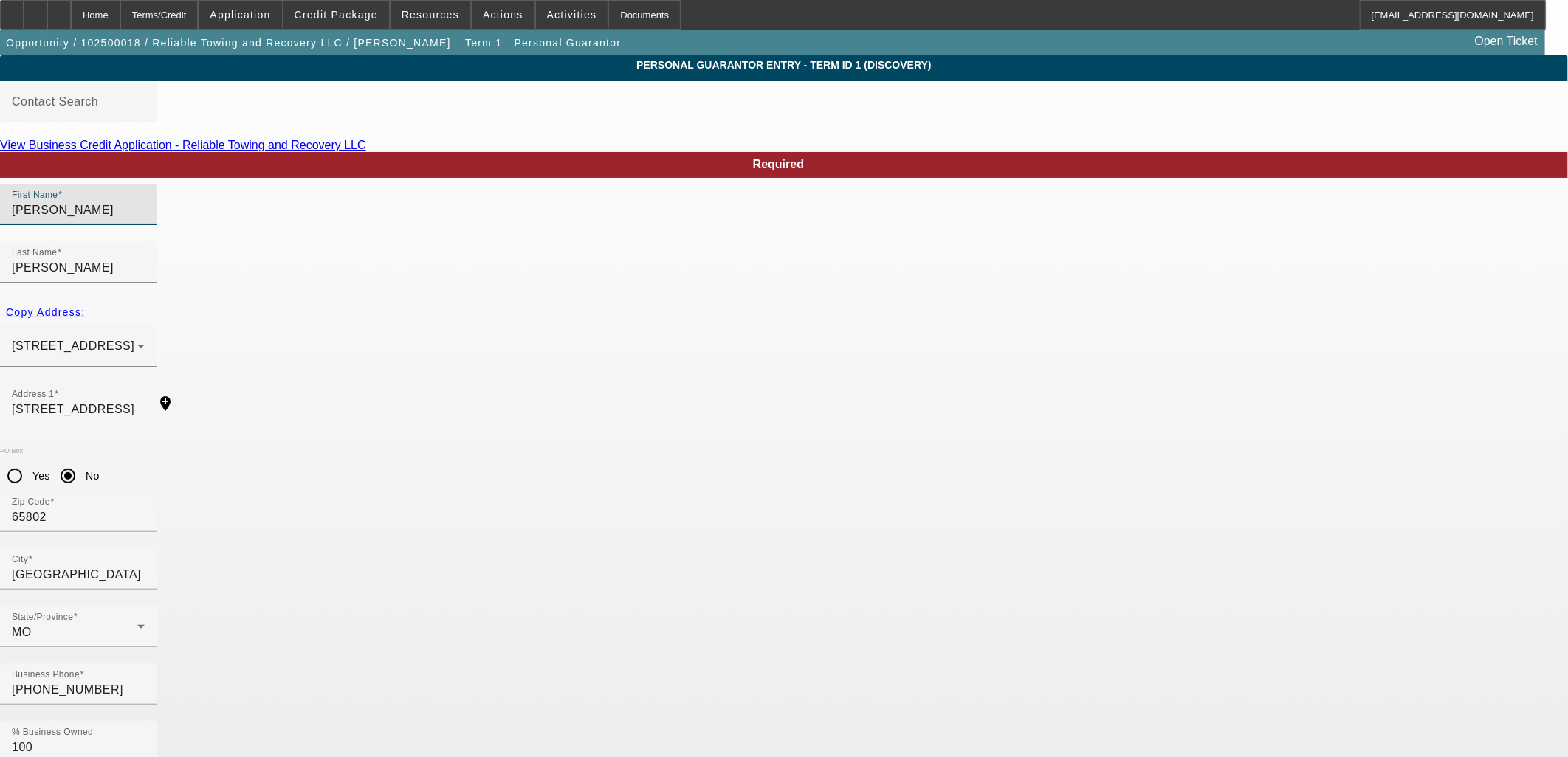
drag, startPoint x: 377, startPoint y: 232, endPoint x: 338, endPoint y: 233, distance: 39.0
type input "[PERSON_NAME]"
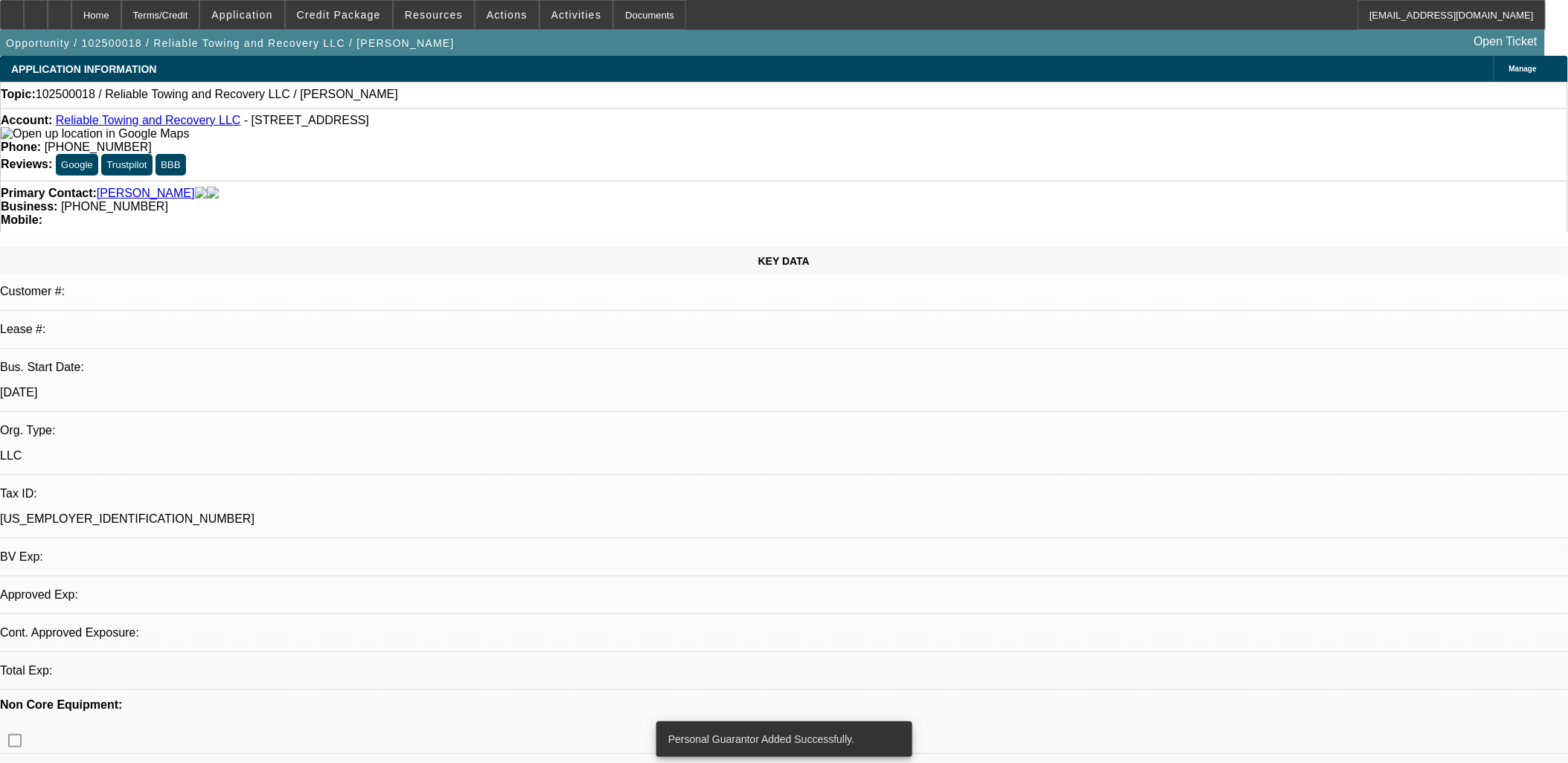
select select "0"
select select "2"
select select "0.1"
select select "4"
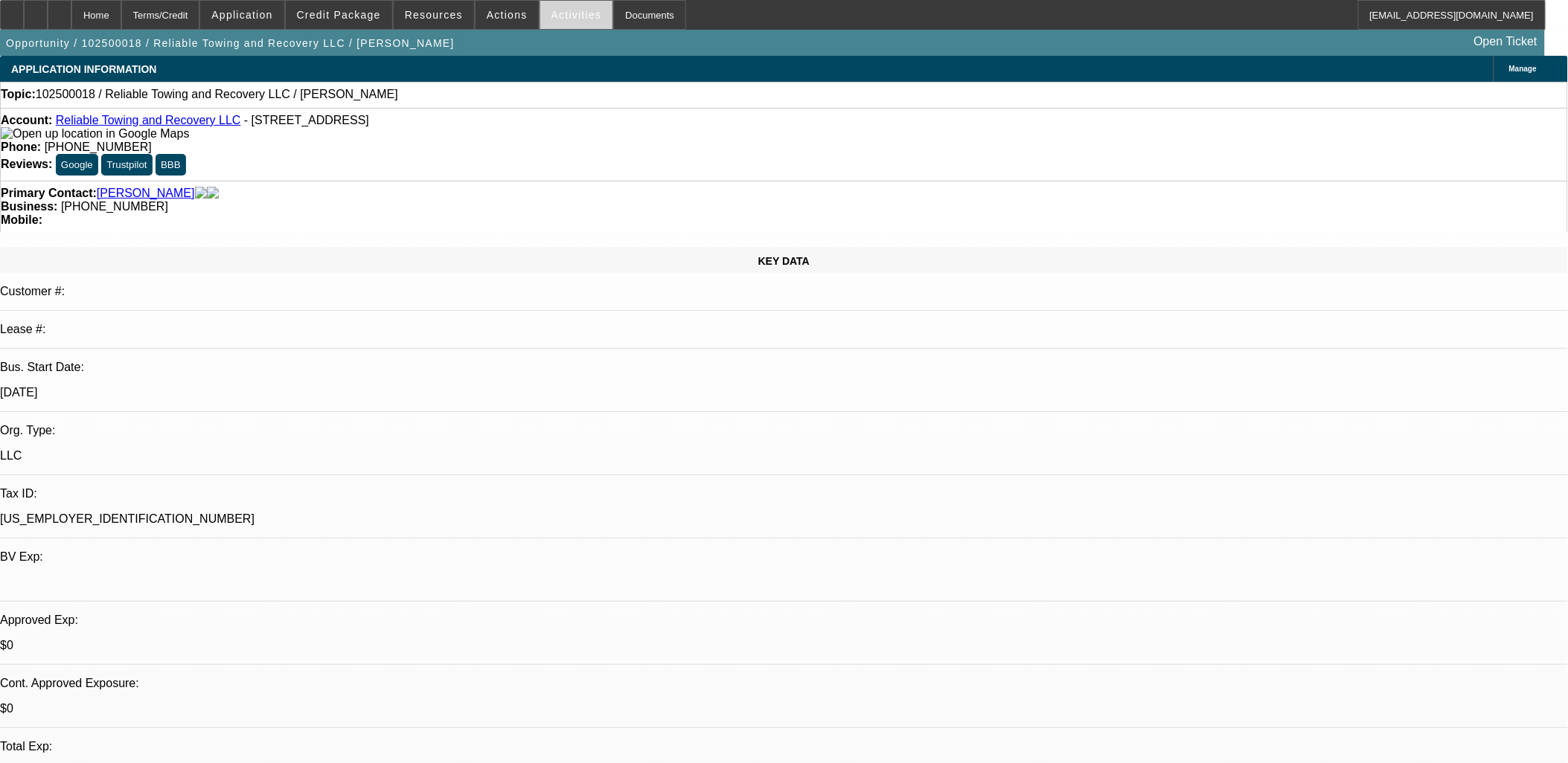
click at [559, 15] on span "Activities" at bounding box center [577, 14] width 50 height 12
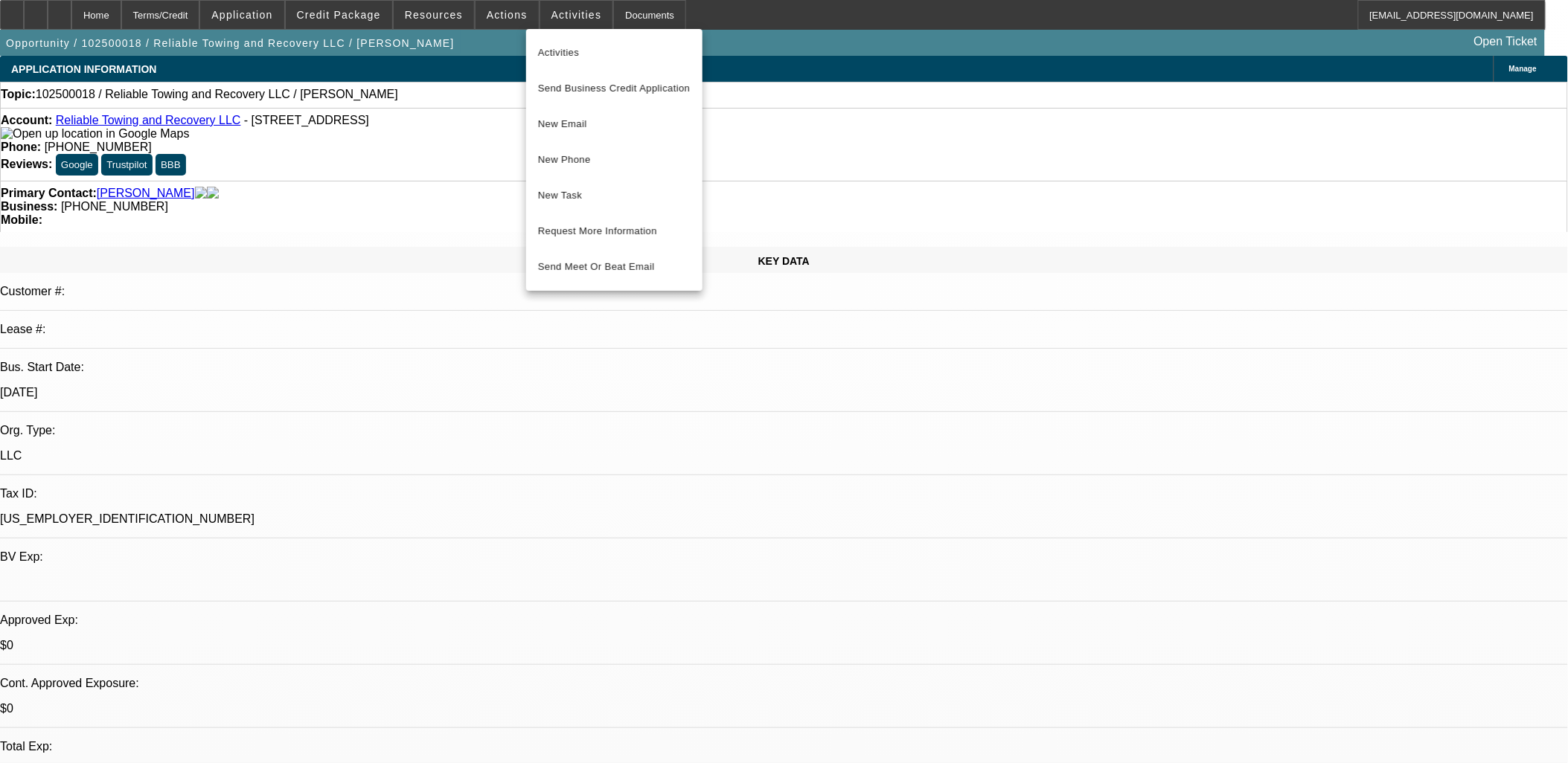
click at [559, 18] on div at bounding box center [784, 382] width 1568 height 763
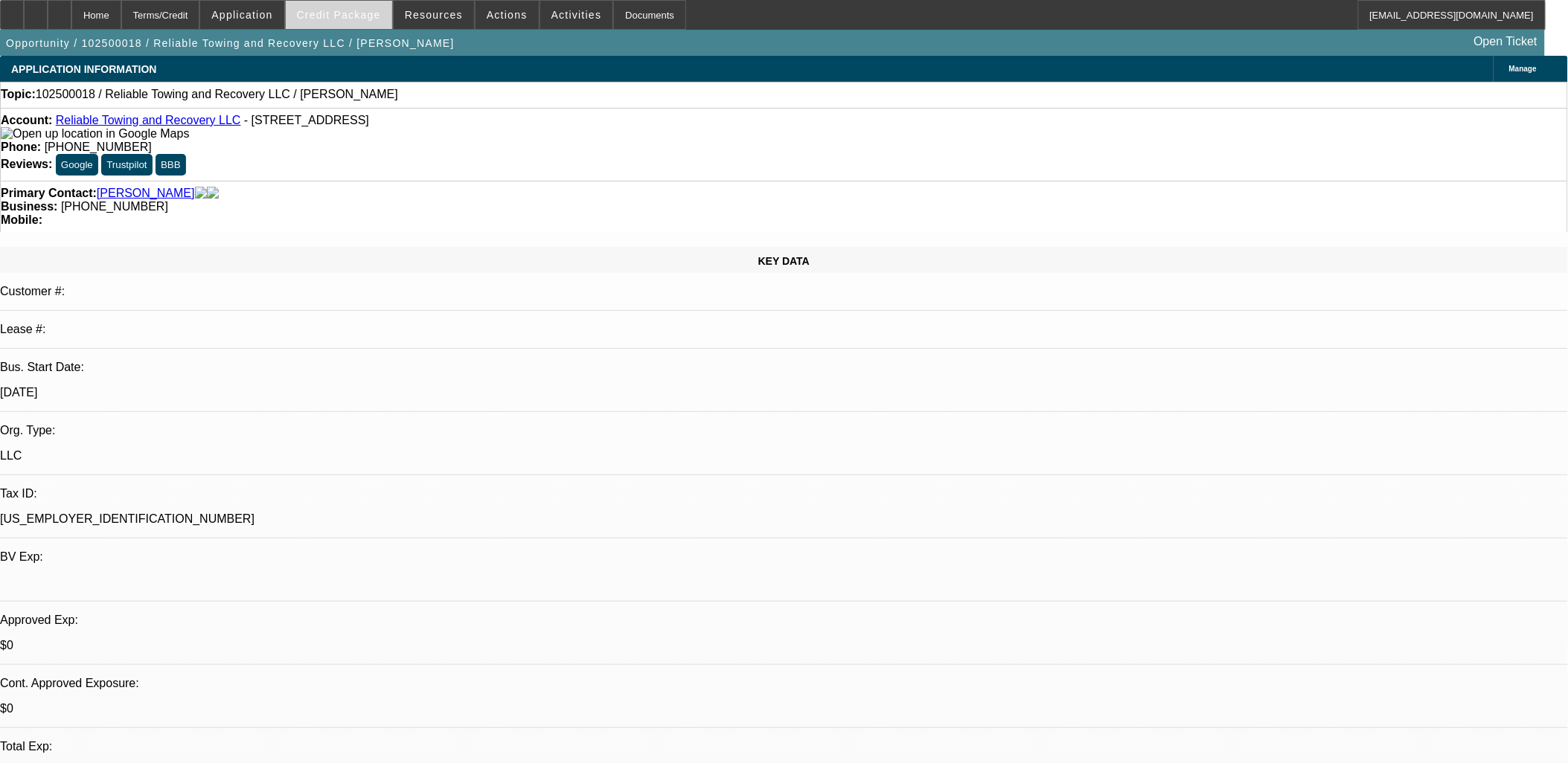
click at [322, 15] on span "Credit Package" at bounding box center [338, 14] width 84 height 12
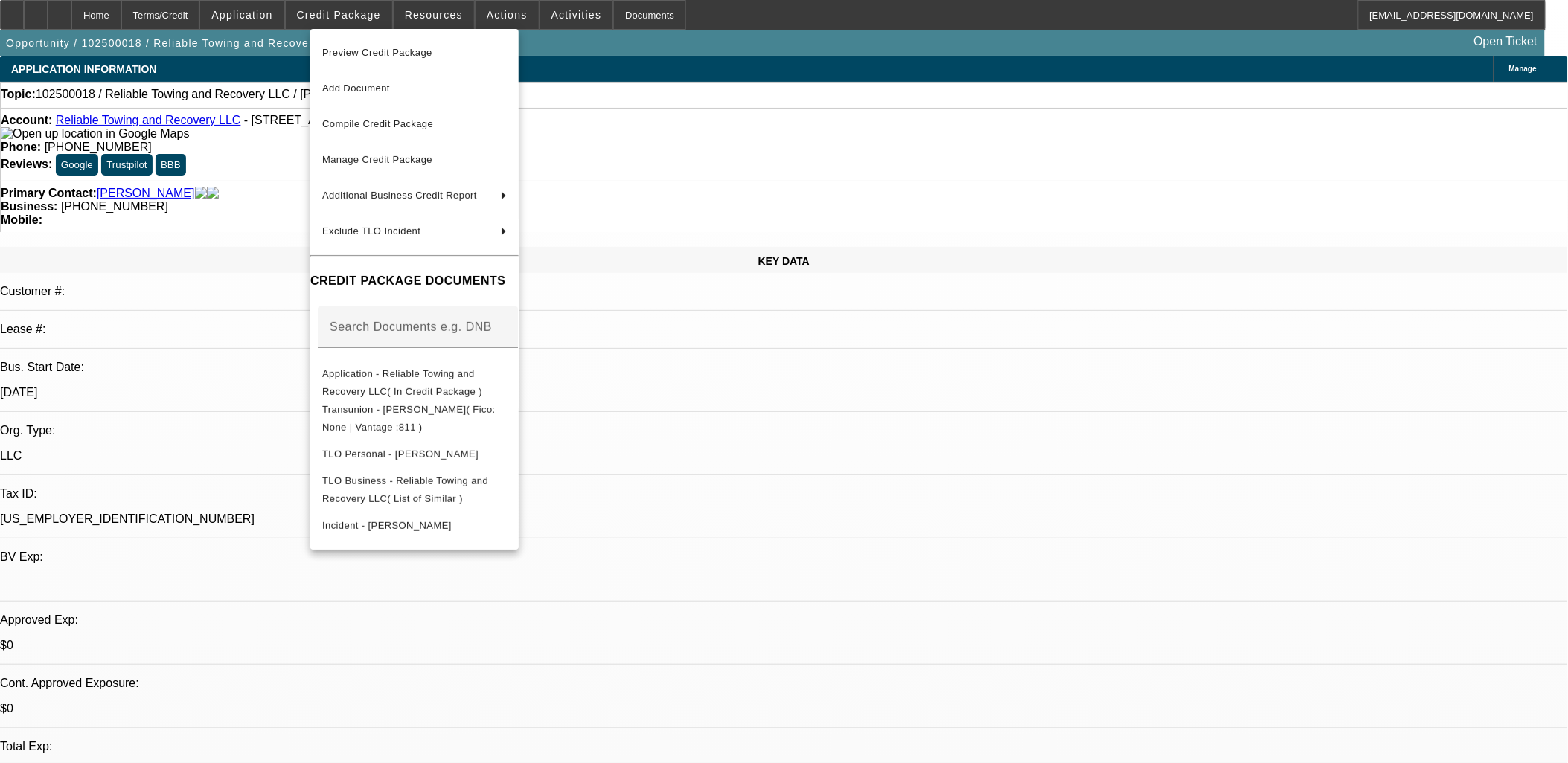
click at [323, 15] on div at bounding box center [784, 382] width 1568 height 763
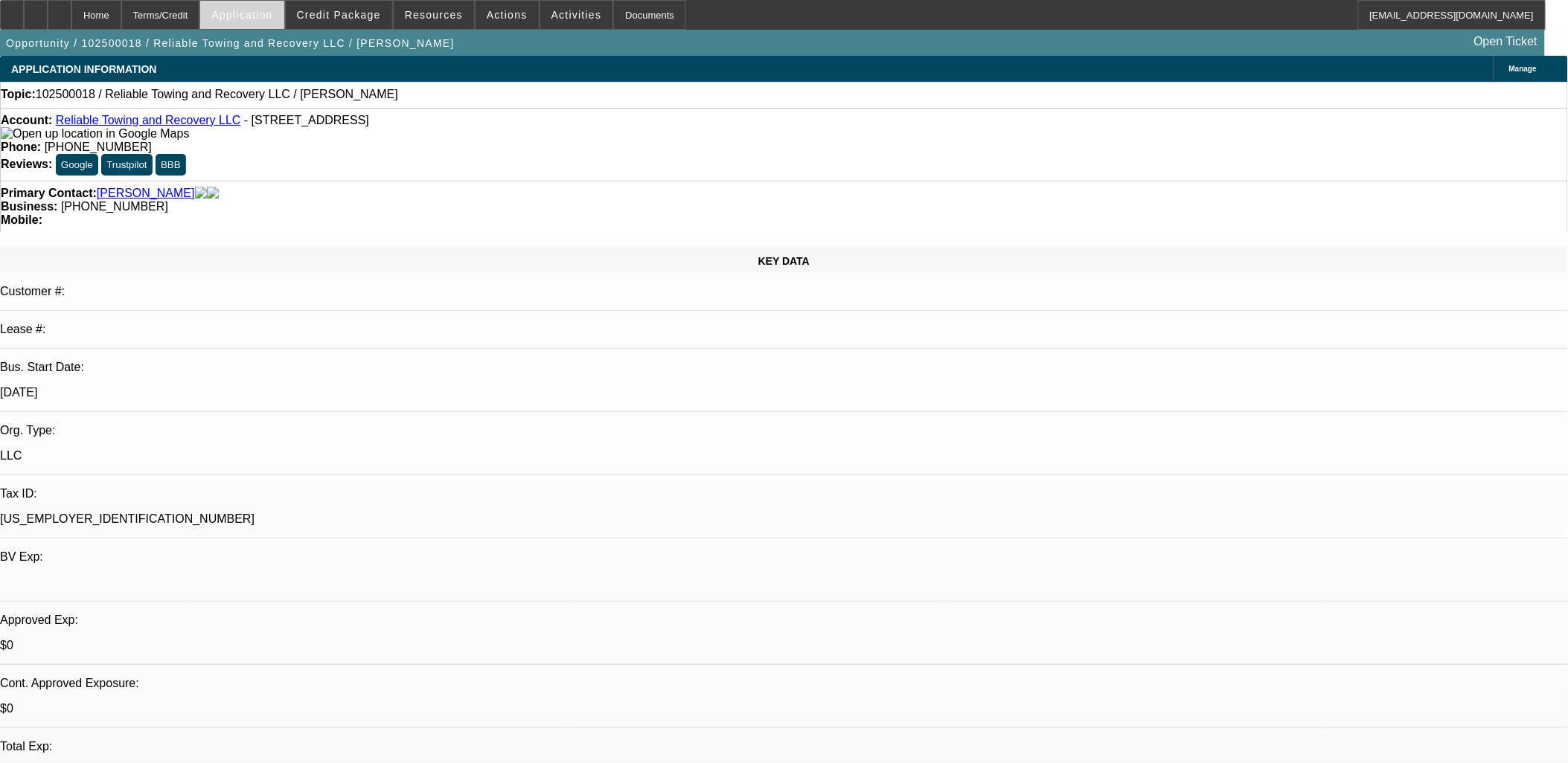
click at [273, 11] on span "Application" at bounding box center [242, 14] width 61 height 12
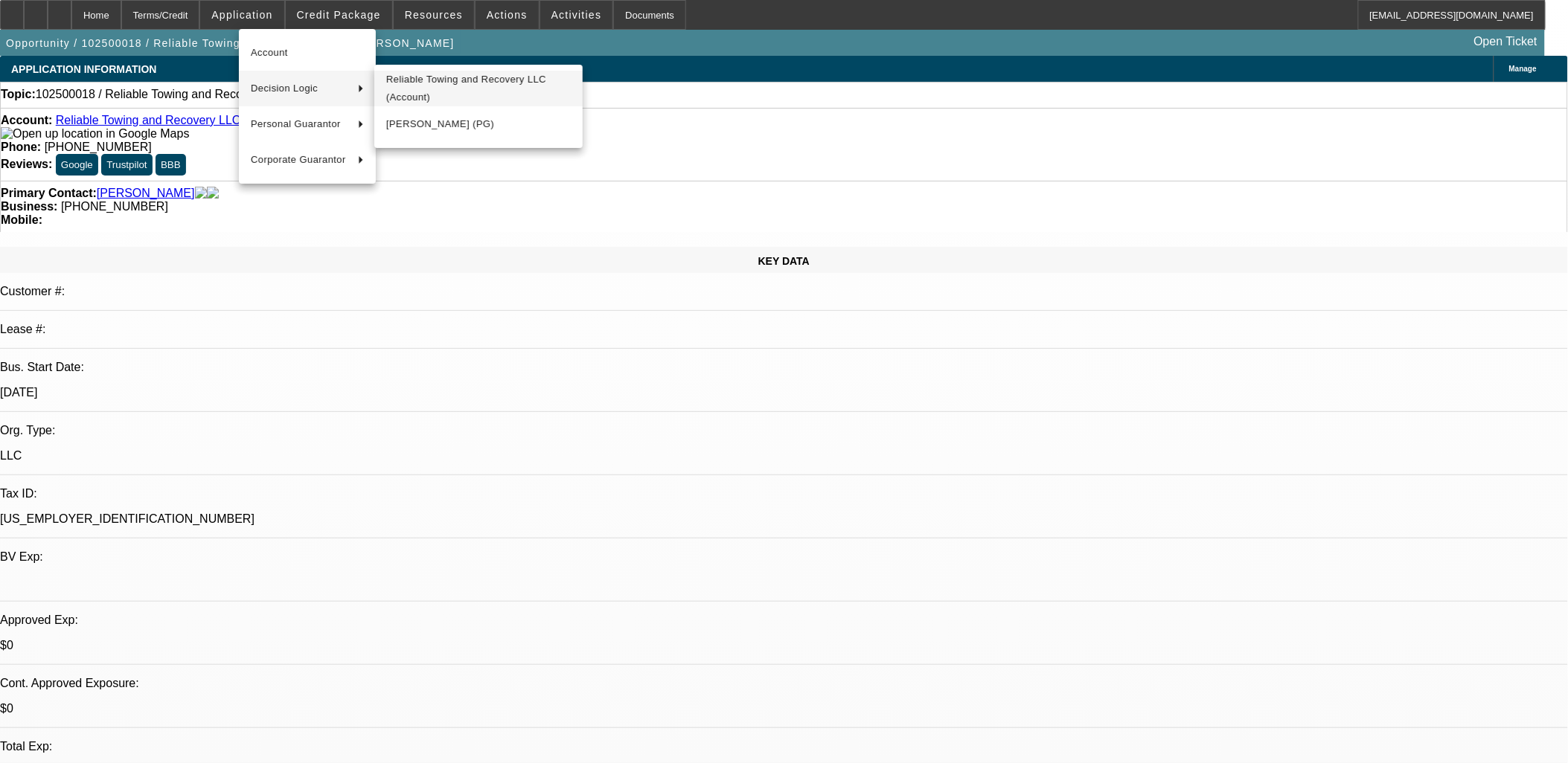
click at [401, 98] on span "Reliable Towing and Recovery LLC (Account)" at bounding box center [478, 89] width 185 height 36
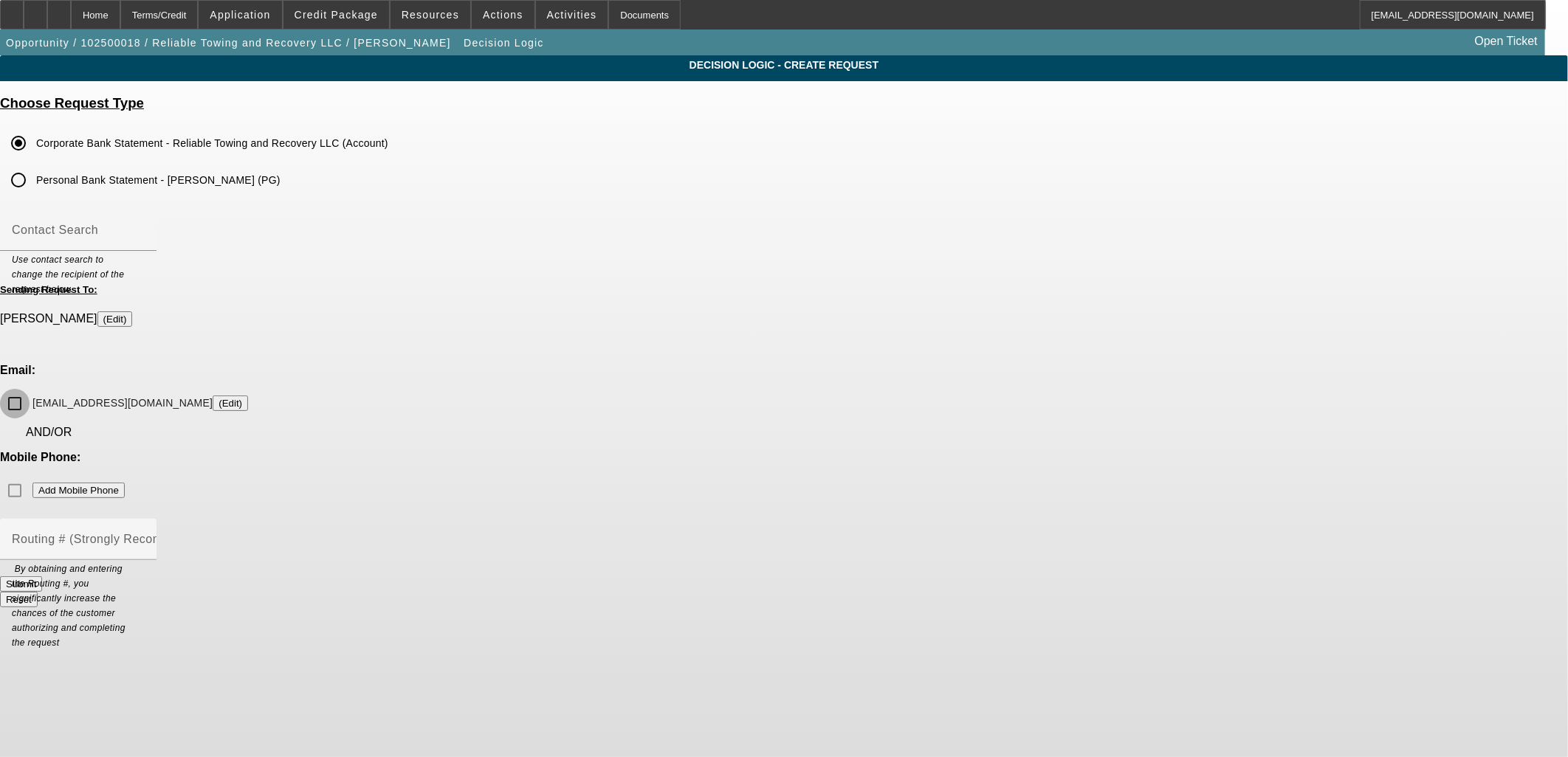
click at [29, 389] on input "[EMAIL_ADDRESS][DOMAIN_NAME] (Edit)" at bounding box center [14, 403] width 29 height 29
checkbox input "true"
click at [42, 577] on button "Submit" at bounding box center [21, 584] width 42 height 15
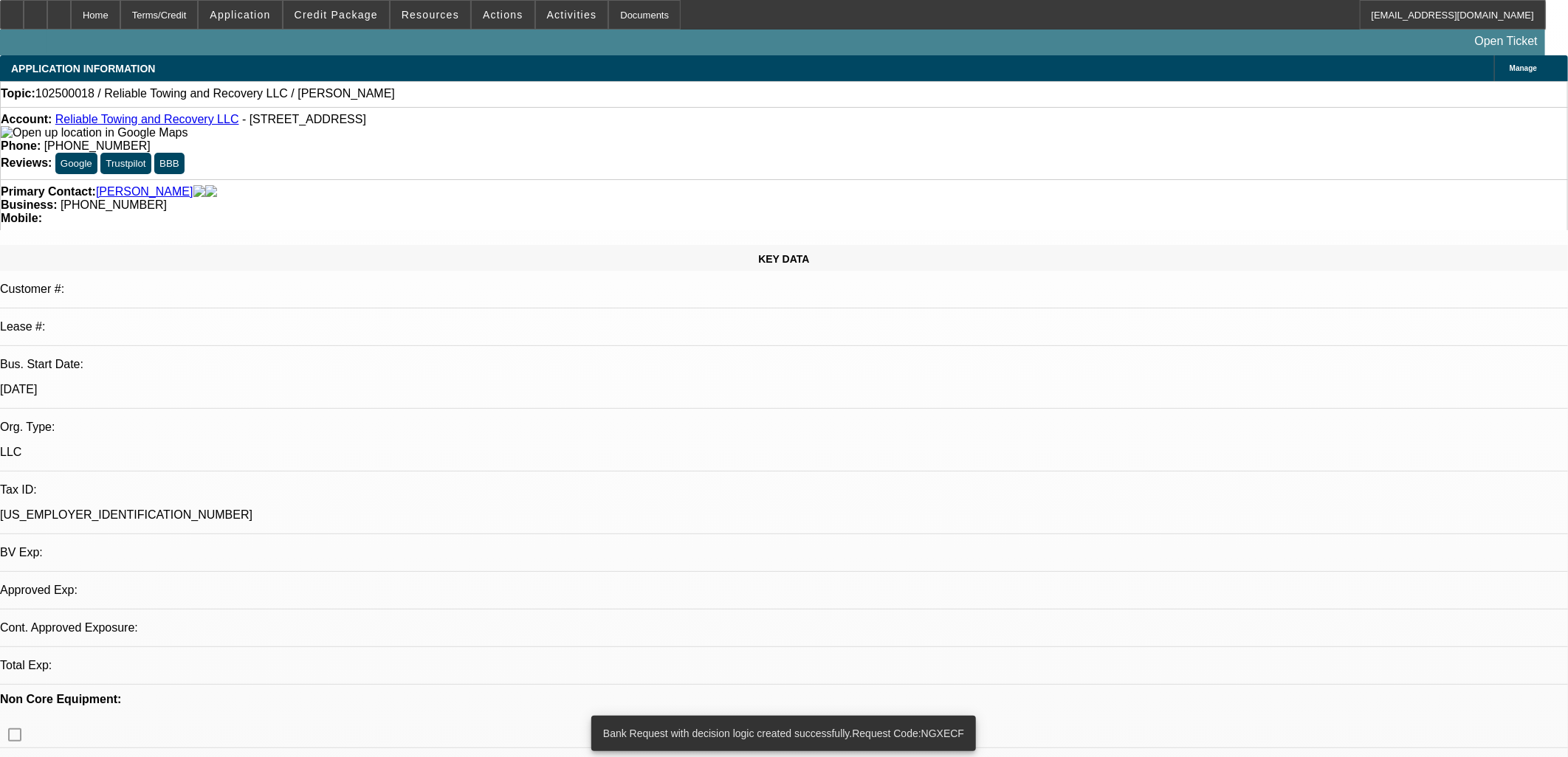
select select "0"
select select "2"
select select "0.1"
select select "4"
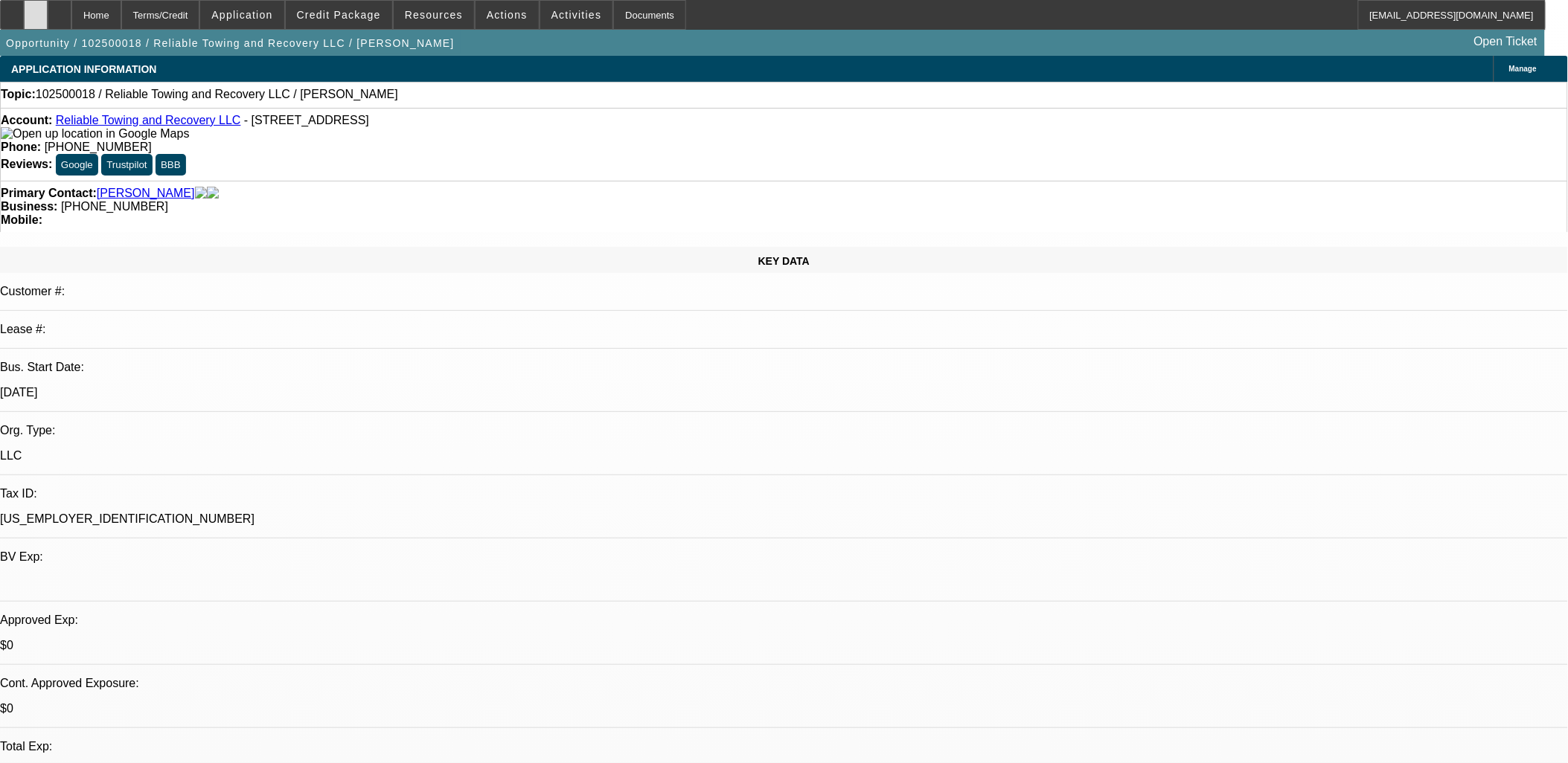
click at [48, 6] on div at bounding box center [35, 14] width 23 height 30
click at [561, 9] on span "Activities" at bounding box center [577, 14] width 50 height 12
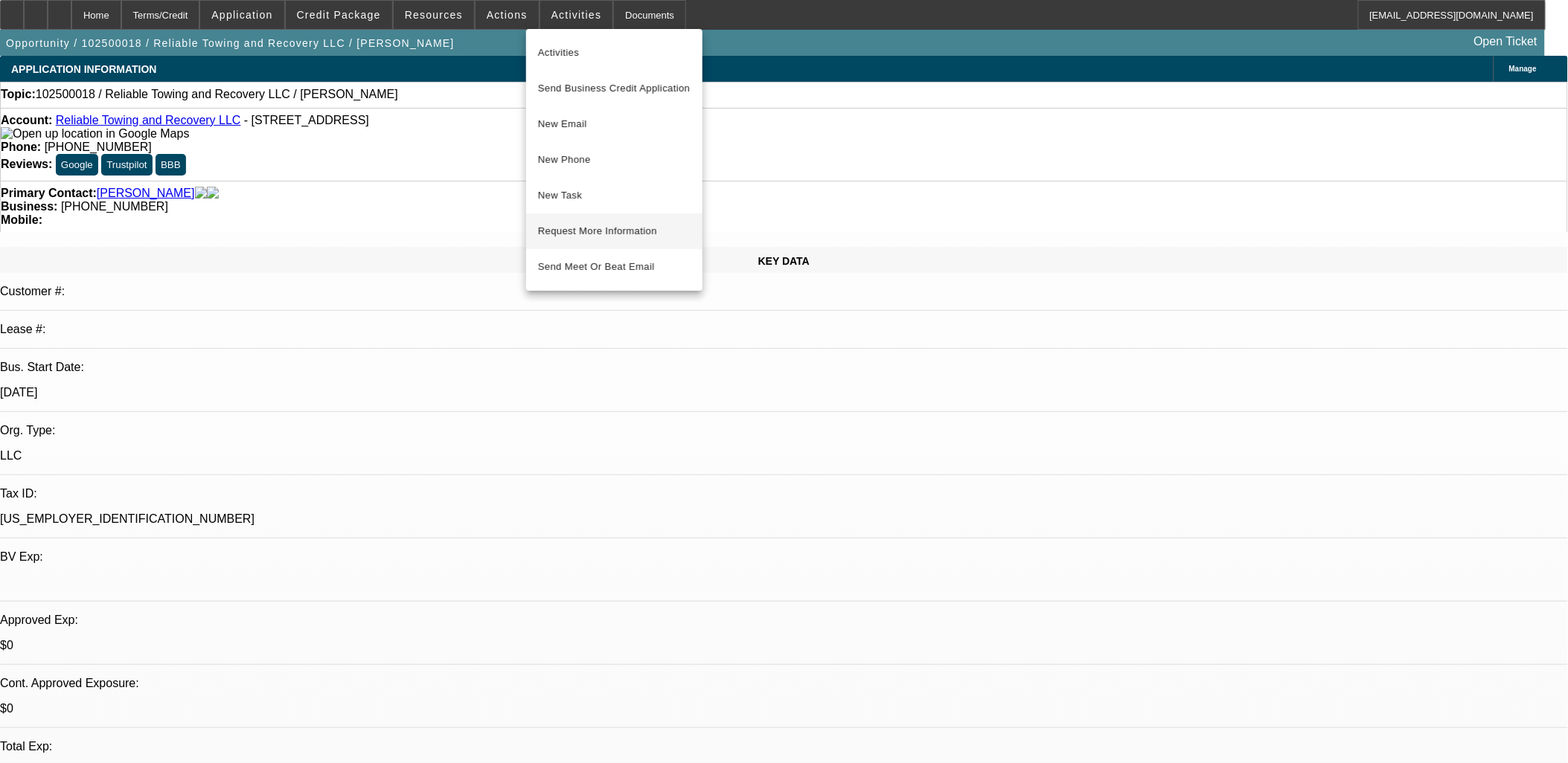
click at [574, 229] on span "Request More Information" at bounding box center [615, 231] width 153 height 18
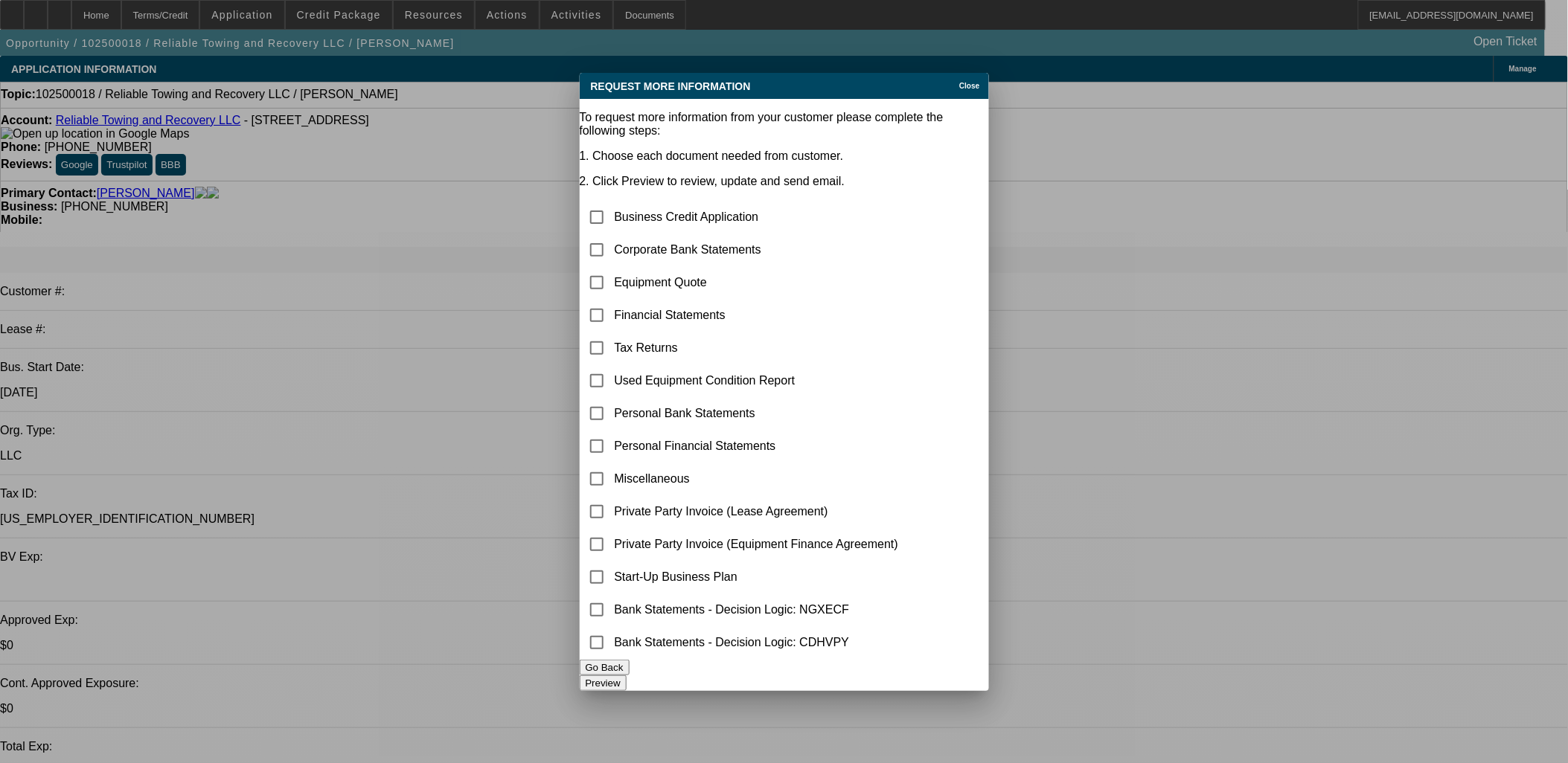
click at [969, 82] on span "Close" at bounding box center [969, 85] width 20 height 8
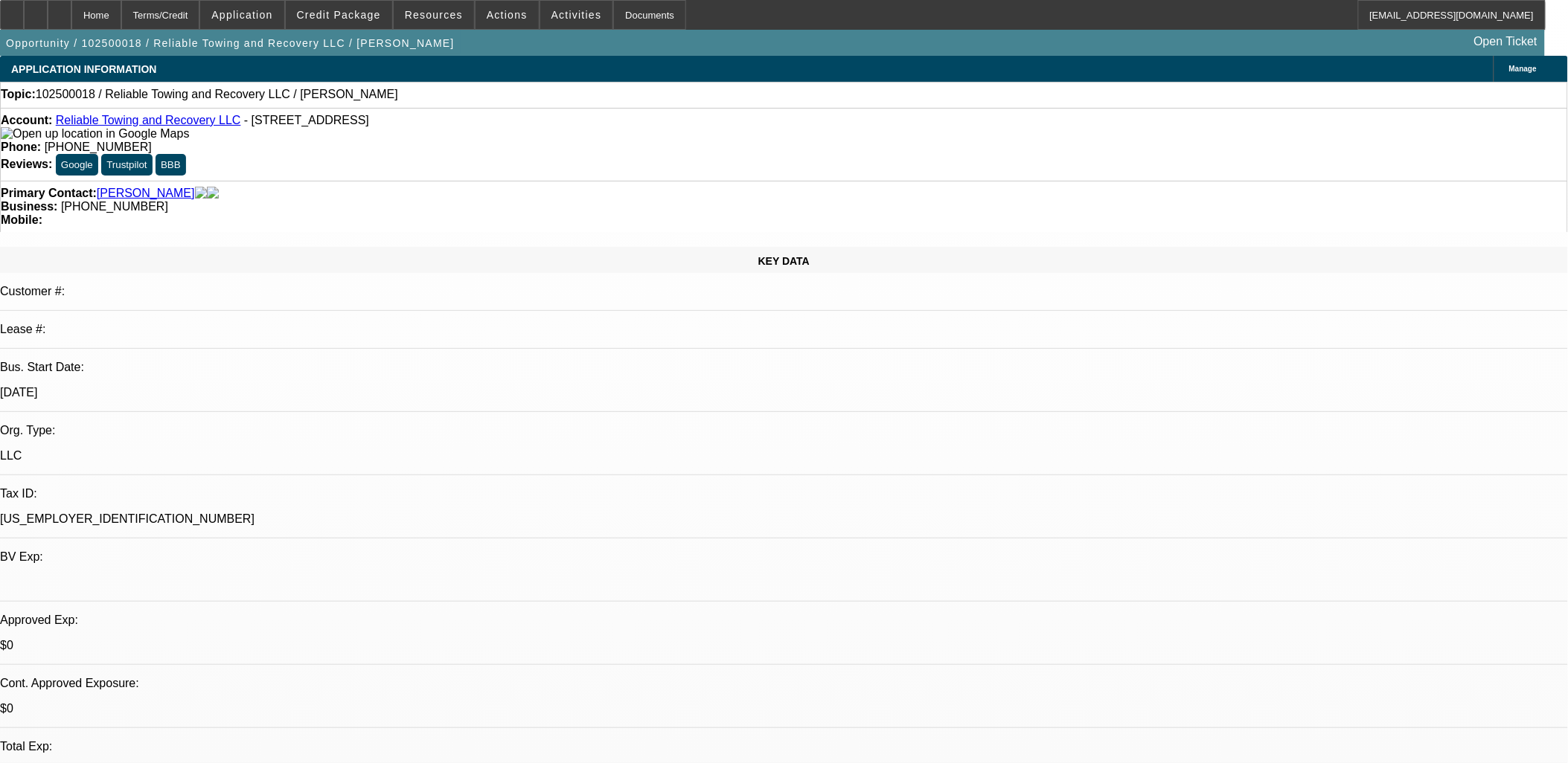
click at [562, 24] on span at bounding box center [576, 15] width 73 height 36
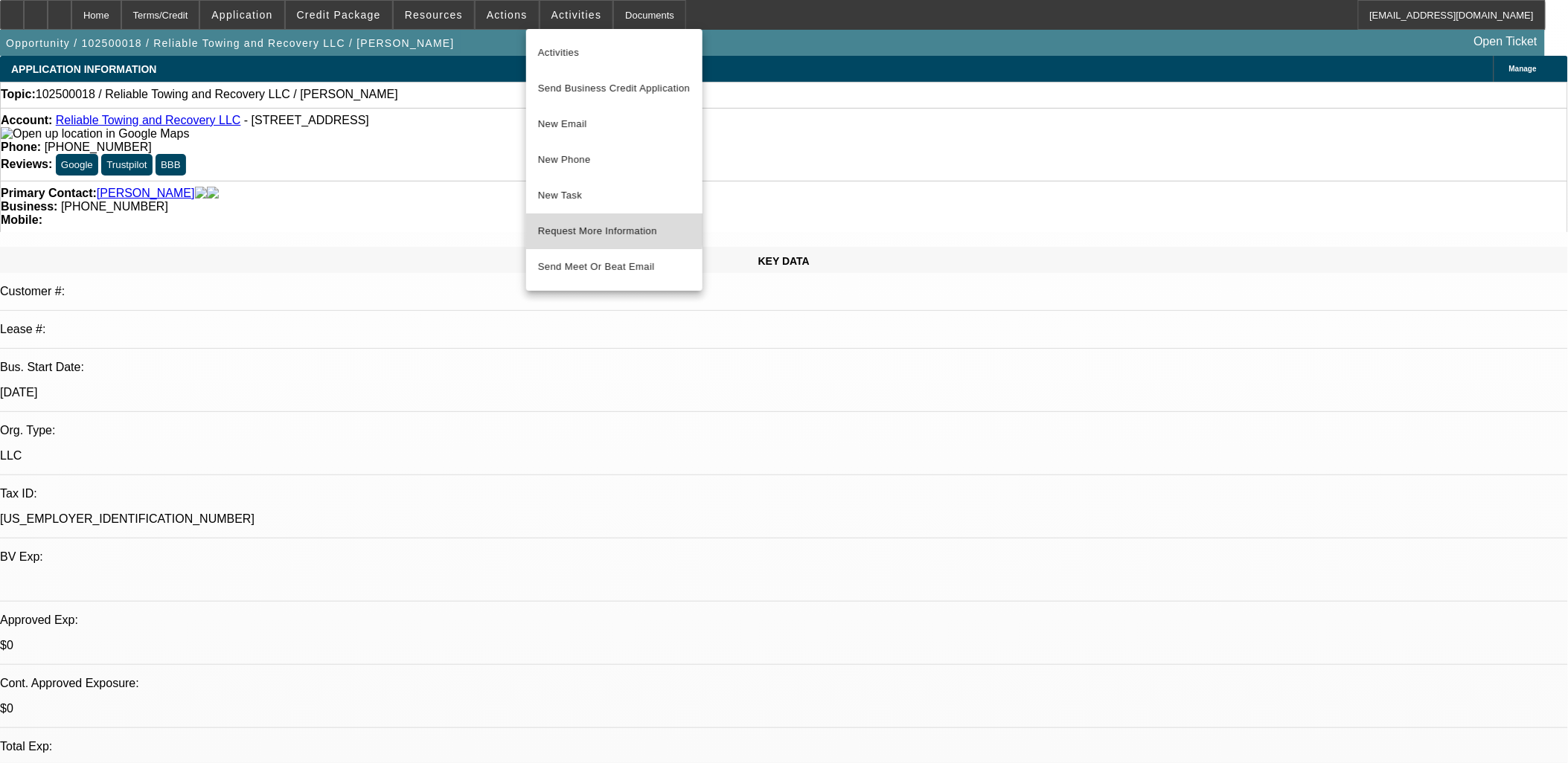
click at [581, 226] on span "Request More Information" at bounding box center [615, 231] width 153 height 18
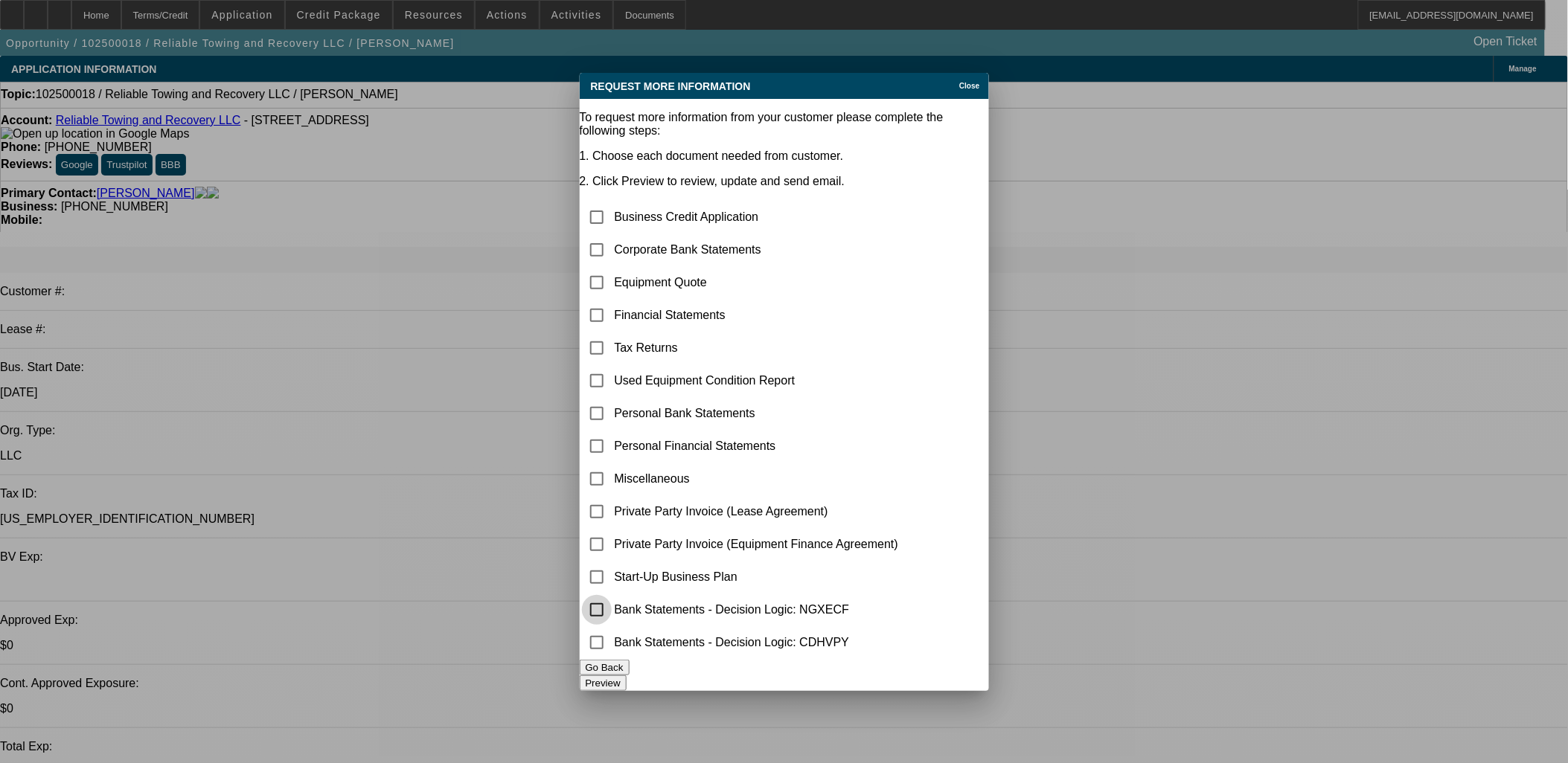
click at [610, 603] on input "checkbox" at bounding box center [597, 610] width 30 height 30
checkbox input "true"
click at [611, 268] on input "checkbox" at bounding box center [597, 283] width 30 height 30
checkbox input "true"
click at [626, 686] on button "Preview" at bounding box center [603, 683] width 47 height 15
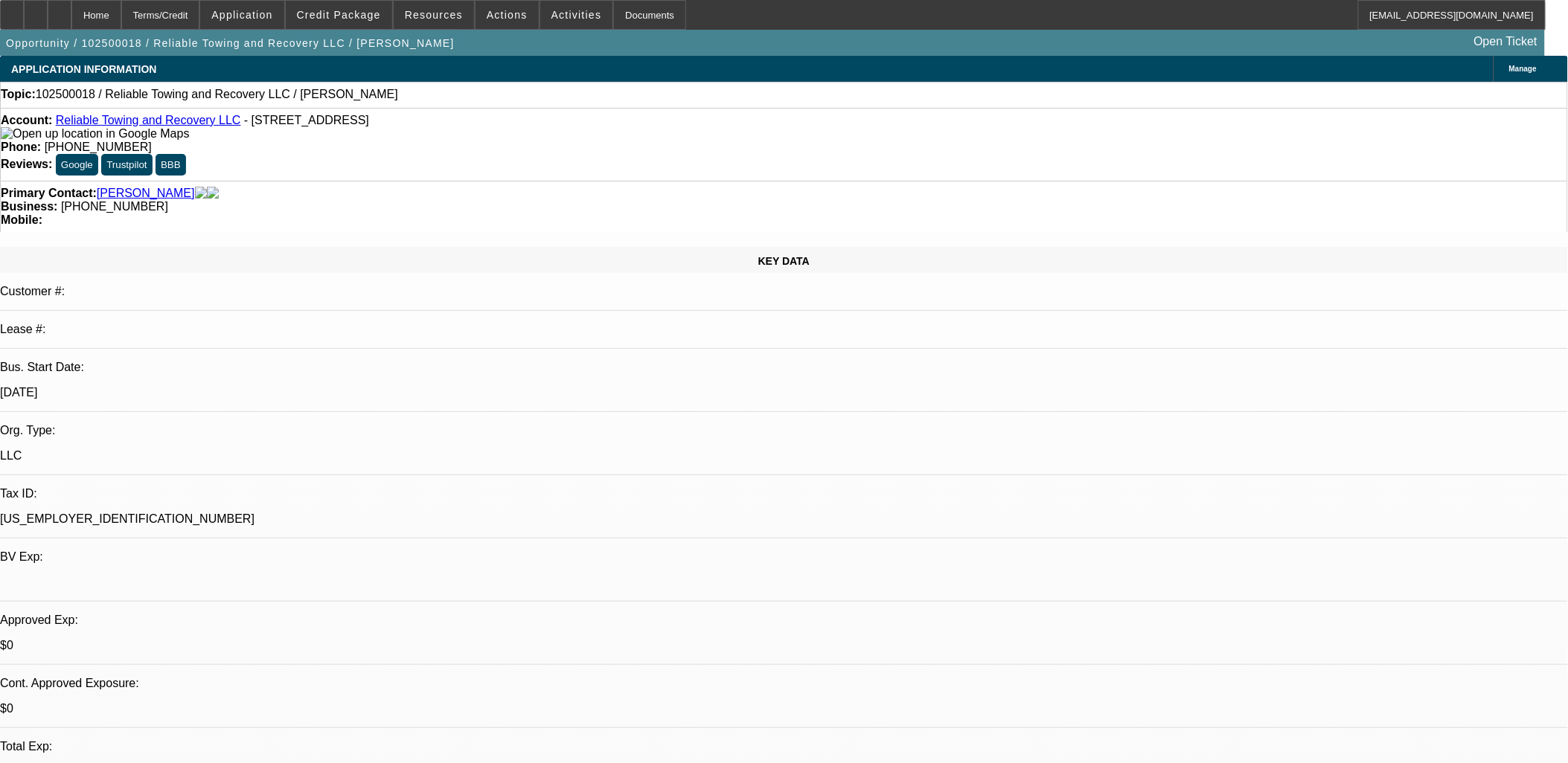
click at [1216, 193] on button "reply_all Reply All" at bounding box center [1227, 193] width 94 height 36
click at [131, 122] on link "Reliable Towing and Recovery LLC" at bounding box center [149, 121] width 185 height 13
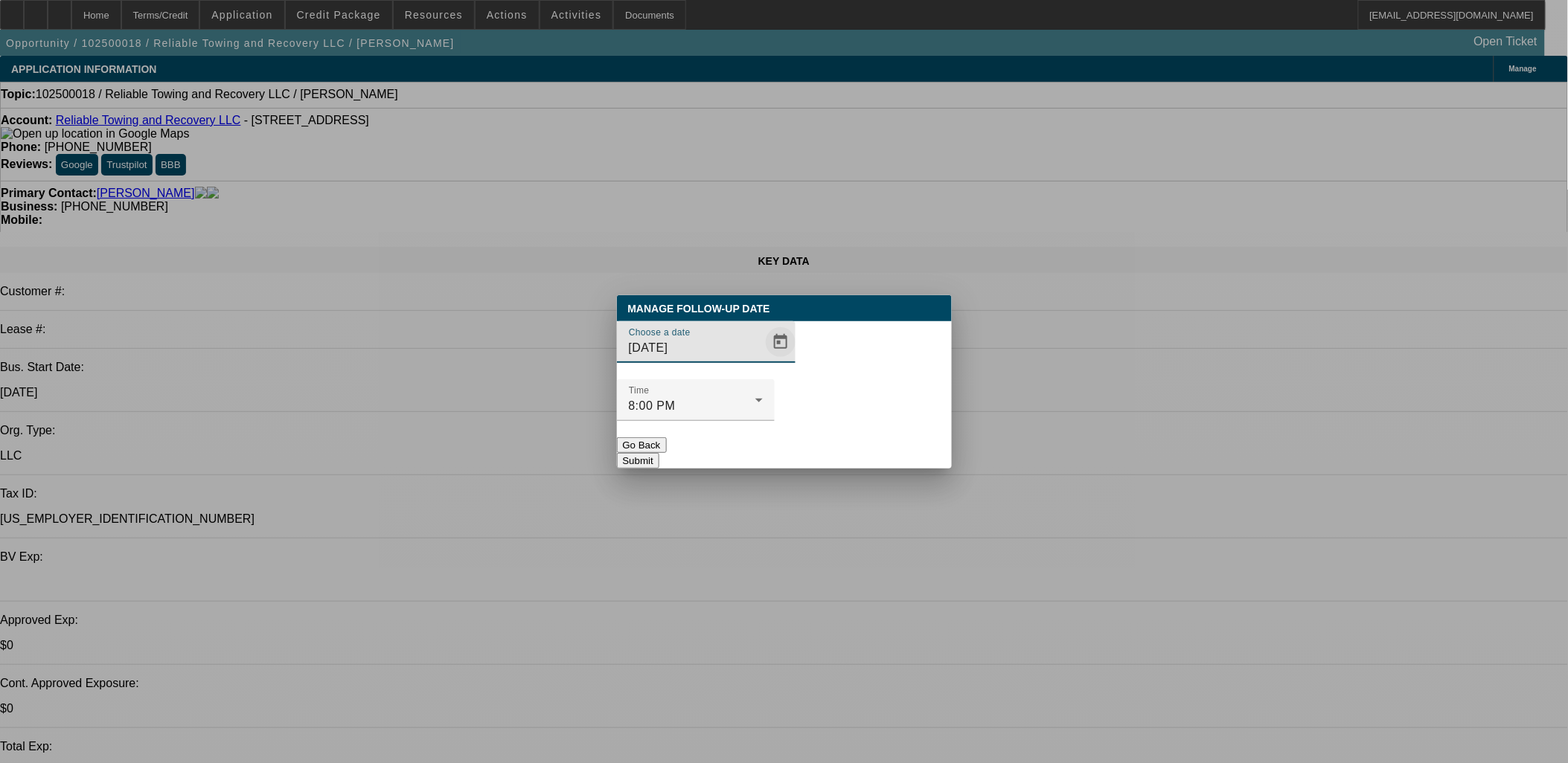
click at [763, 360] on span "Open calendar" at bounding box center [781, 343] width 36 height 36
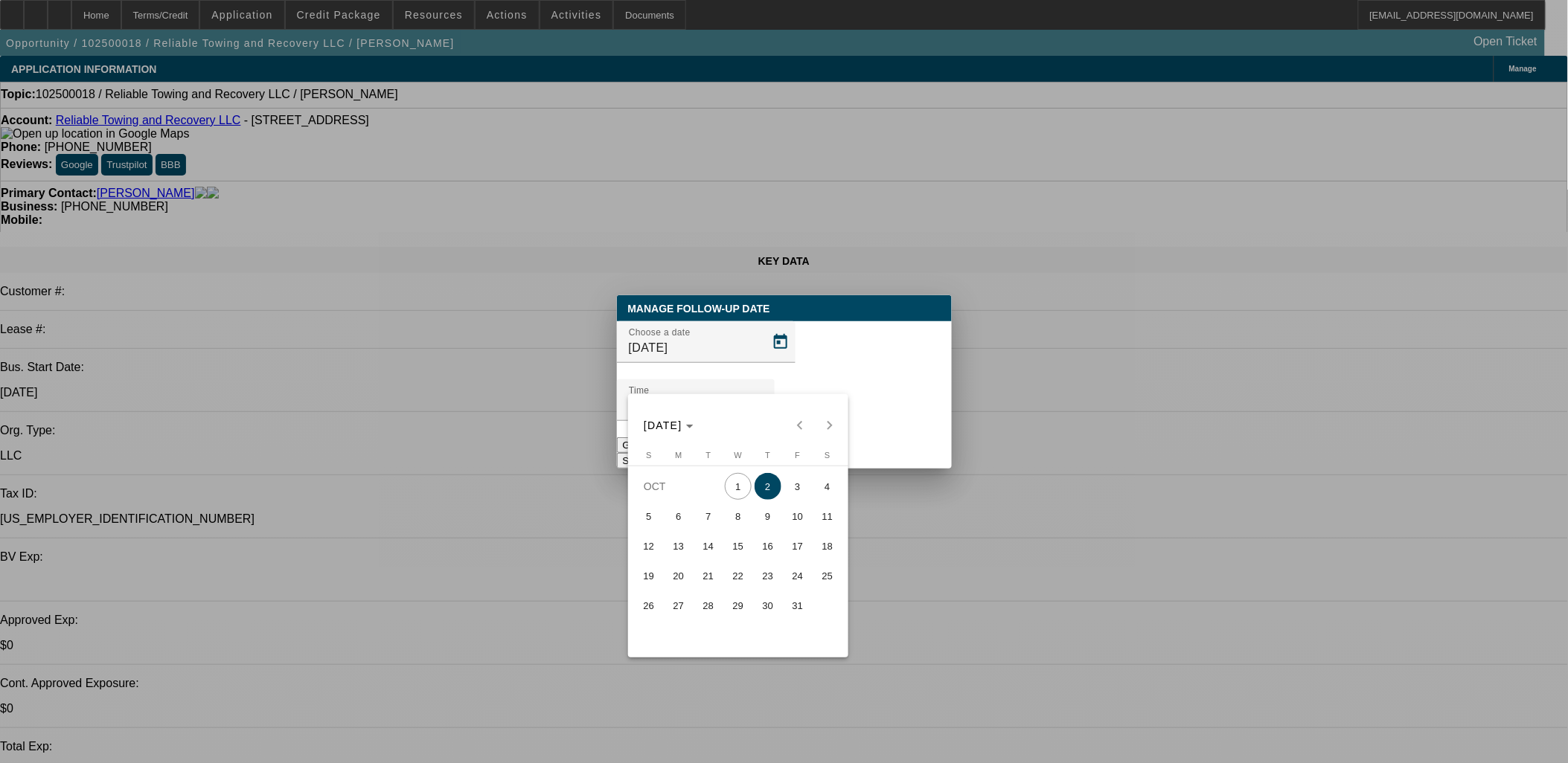
click at [789, 484] on span "3" at bounding box center [798, 487] width 27 height 27
type input "[DATE]"
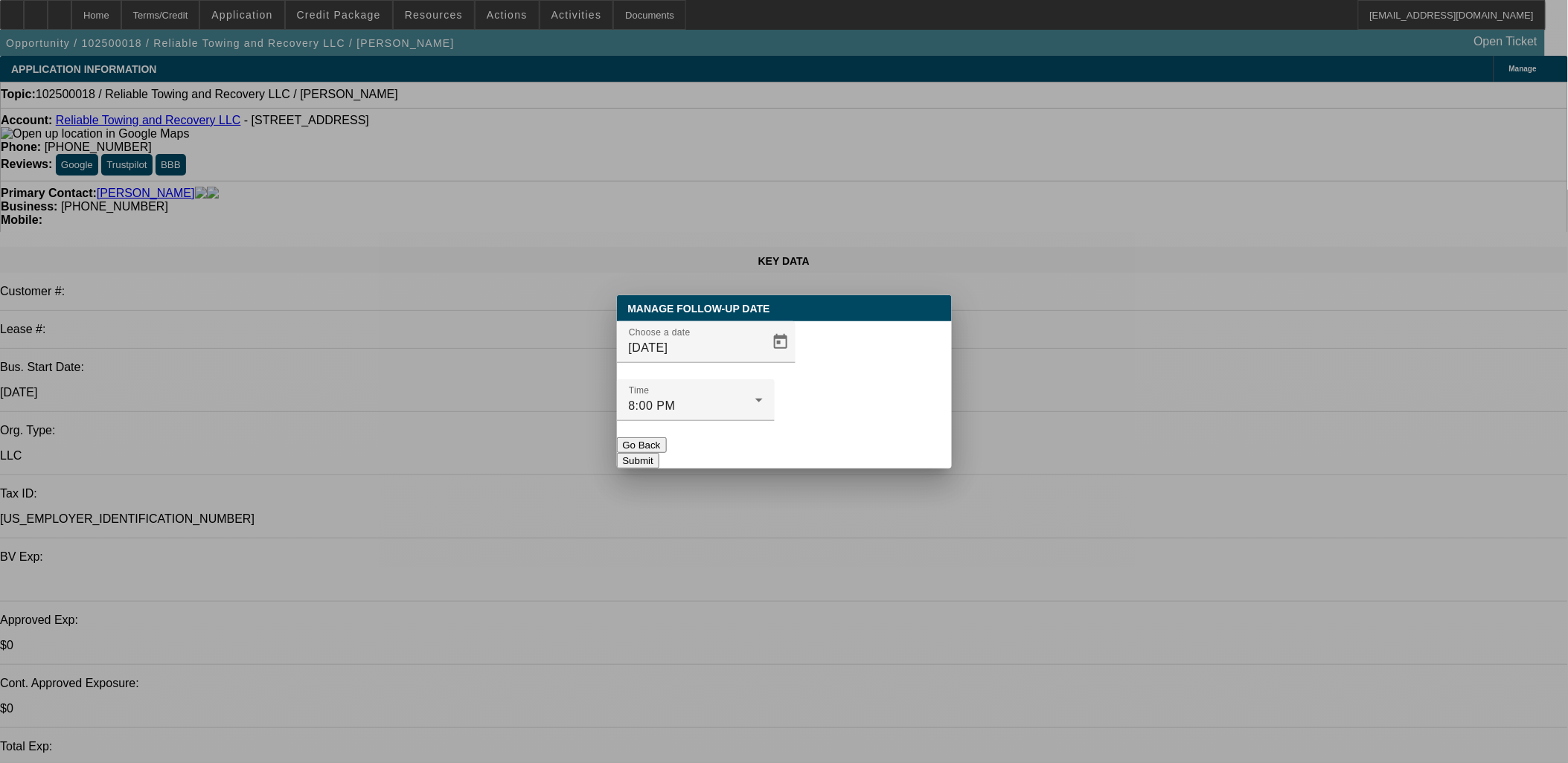
click at [660, 453] on button "Submit" at bounding box center [638, 461] width 42 height 15
